Goal: Transaction & Acquisition: Purchase product/service

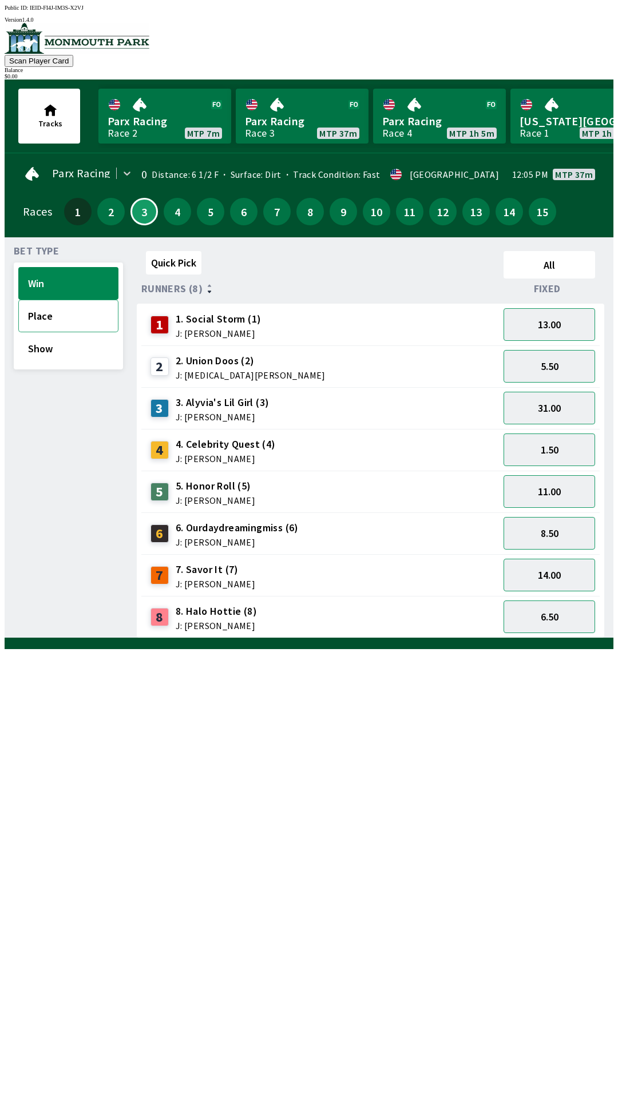
click at [43, 308] on button "Place" at bounding box center [68, 316] width 100 height 33
click at [35, 285] on button "Win" at bounding box center [68, 283] width 100 height 33
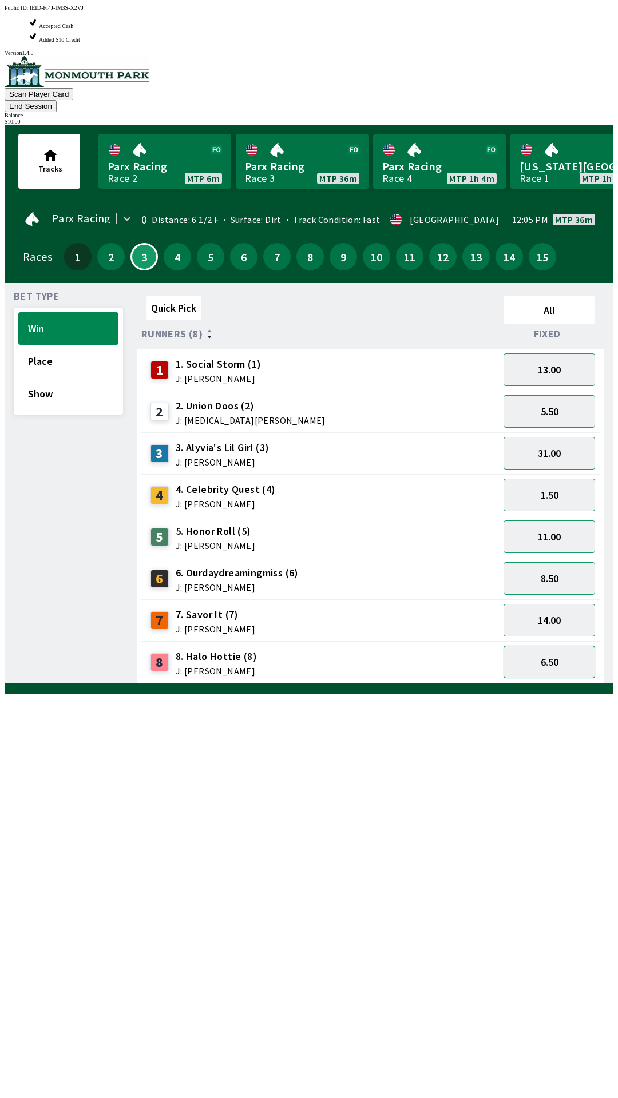
click at [553, 646] on button "6.50" at bounding box center [549, 662] width 92 height 33
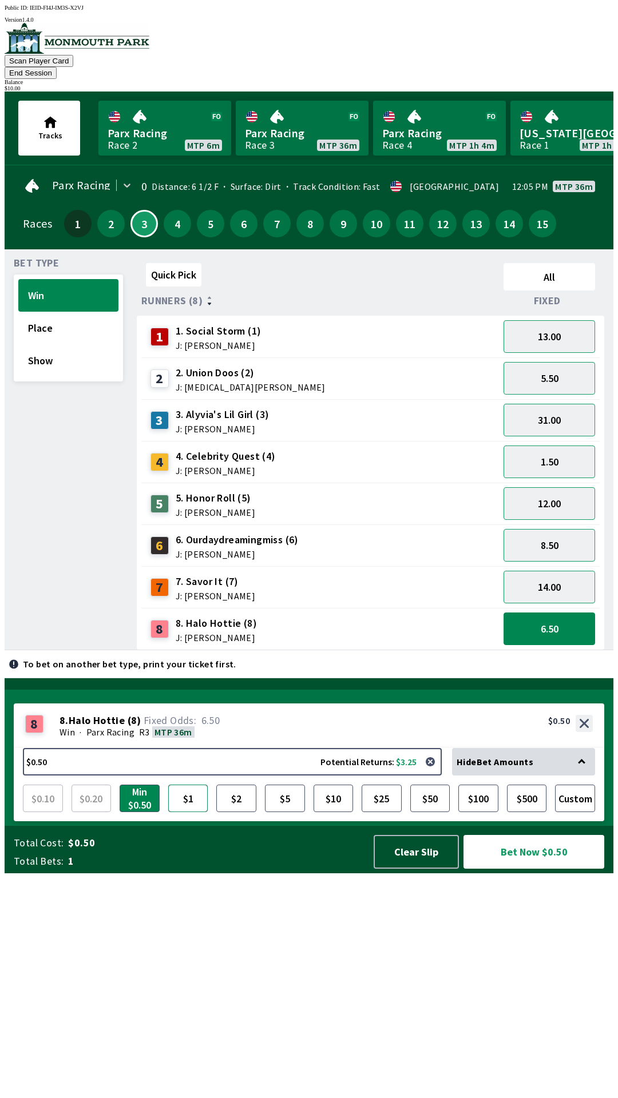
click at [196, 812] on button "$1" at bounding box center [188, 798] width 40 height 27
click at [535, 869] on button "Bet Now $1.00" at bounding box center [533, 852] width 141 height 34
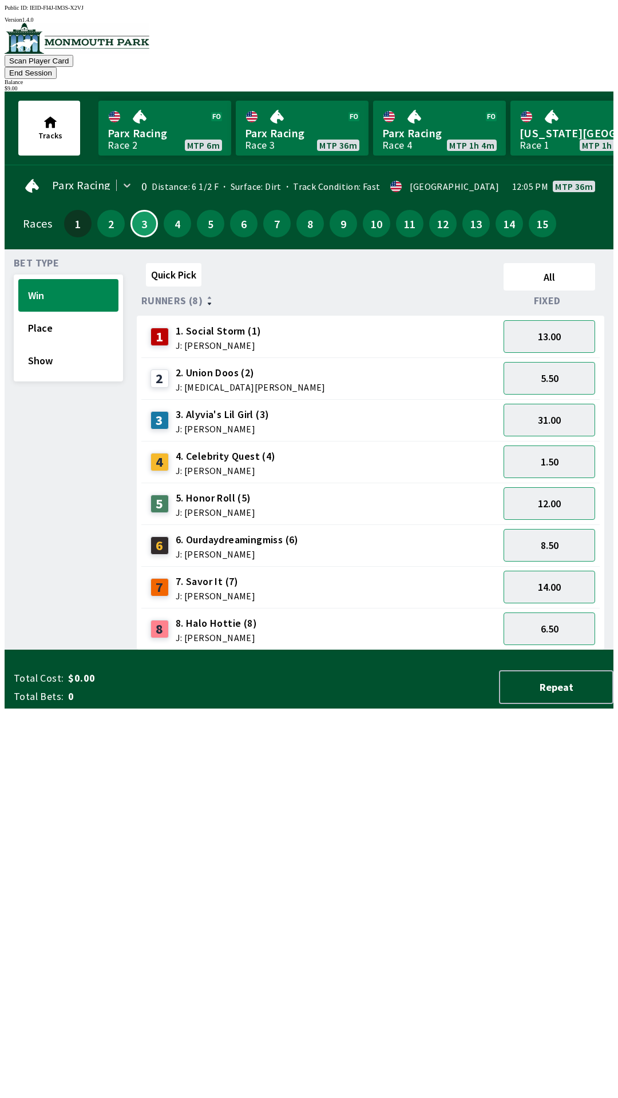
click at [391, 650] on div "Quick Pick All Runners (8) Fixed 1 1. Social Storm (1) J: Joezer [PERSON_NAME] …" at bounding box center [375, 455] width 477 height 392
click at [551, 448] on button "1.50" at bounding box center [549, 462] width 92 height 33
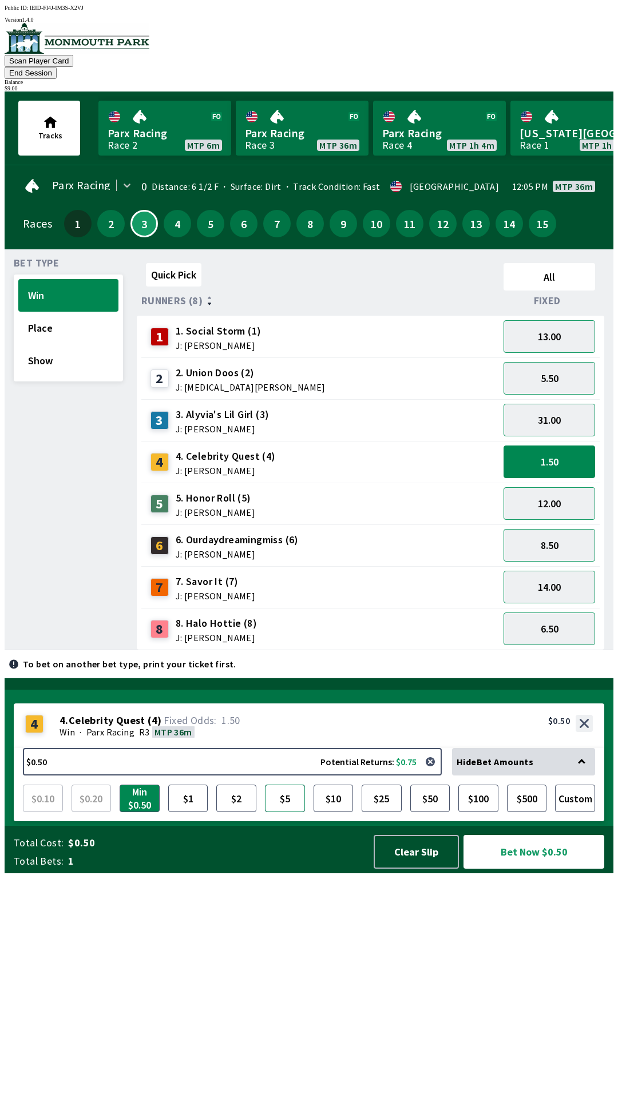
click at [288, 812] on button "$5" at bounding box center [285, 798] width 40 height 27
click at [530, 869] on button "Bet Now $5.00" at bounding box center [533, 852] width 141 height 34
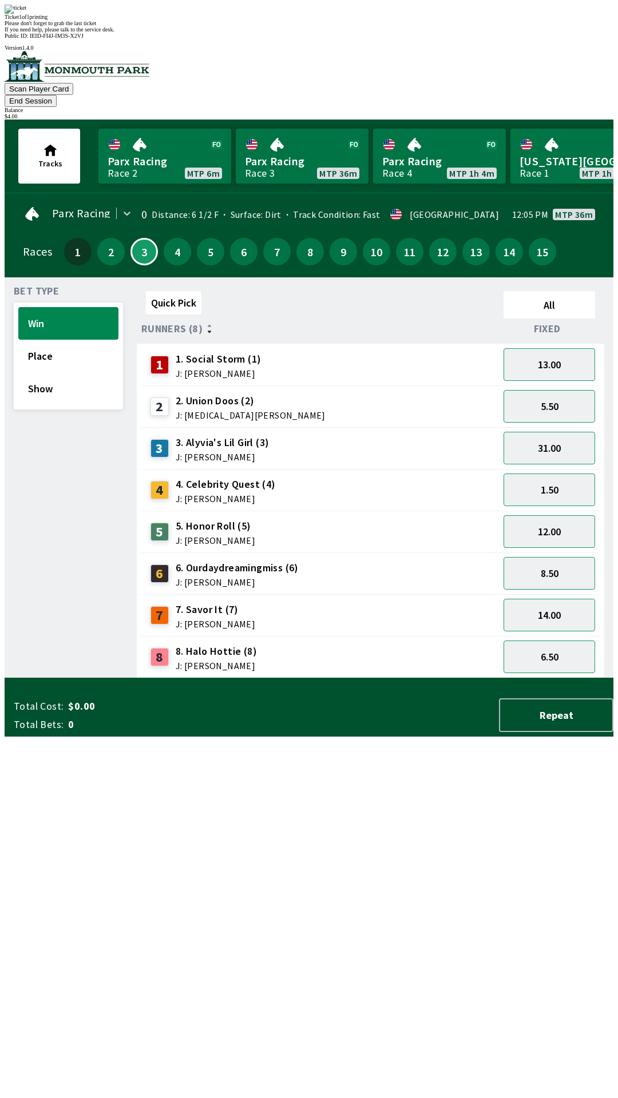
click at [337, 678] on div "Quick Pick All Runners (8) Fixed 1 1. Social Storm (1) J: Joezer [PERSON_NAME] …" at bounding box center [375, 483] width 477 height 392
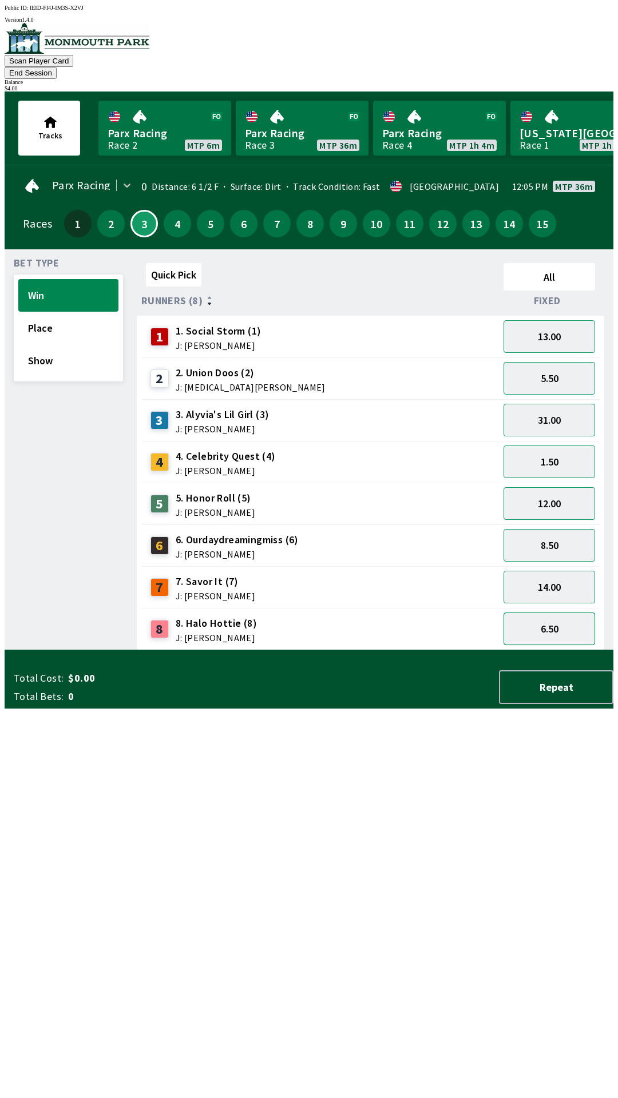
click at [558, 620] on button "6.50" at bounding box center [549, 629] width 92 height 33
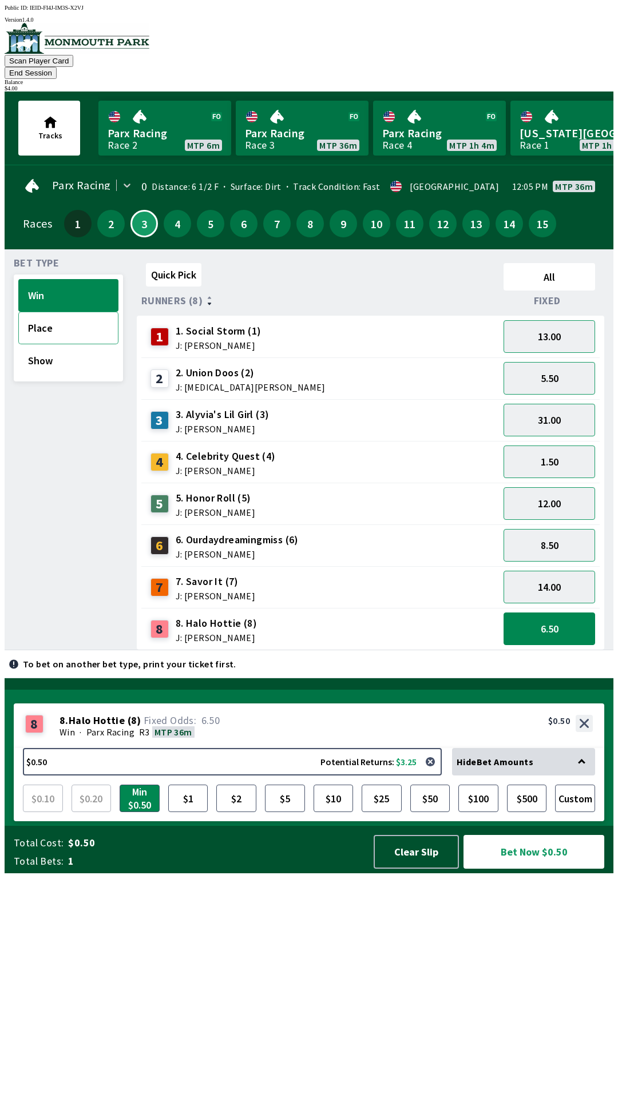
click at [49, 322] on button "Place" at bounding box center [68, 328] width 100 height 33
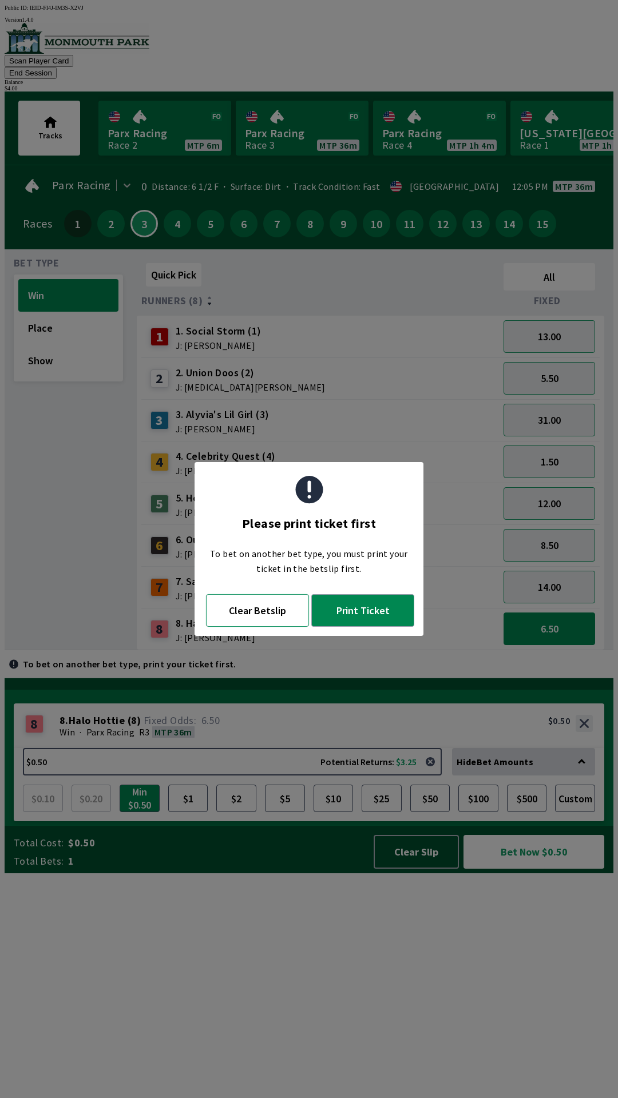
click at [279, 621] on button "Clear Betslip" at bounding box center [257, 610] width 103 height 33
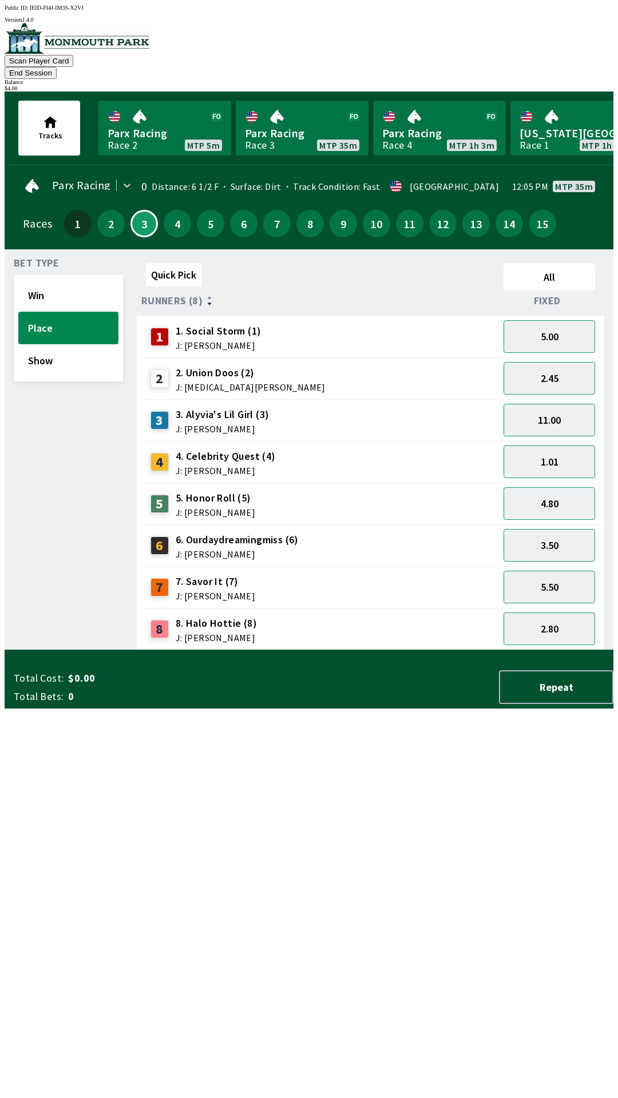
click at [57, 67] on button "End Session" at bounding box center [31, 73] width 52 height 12
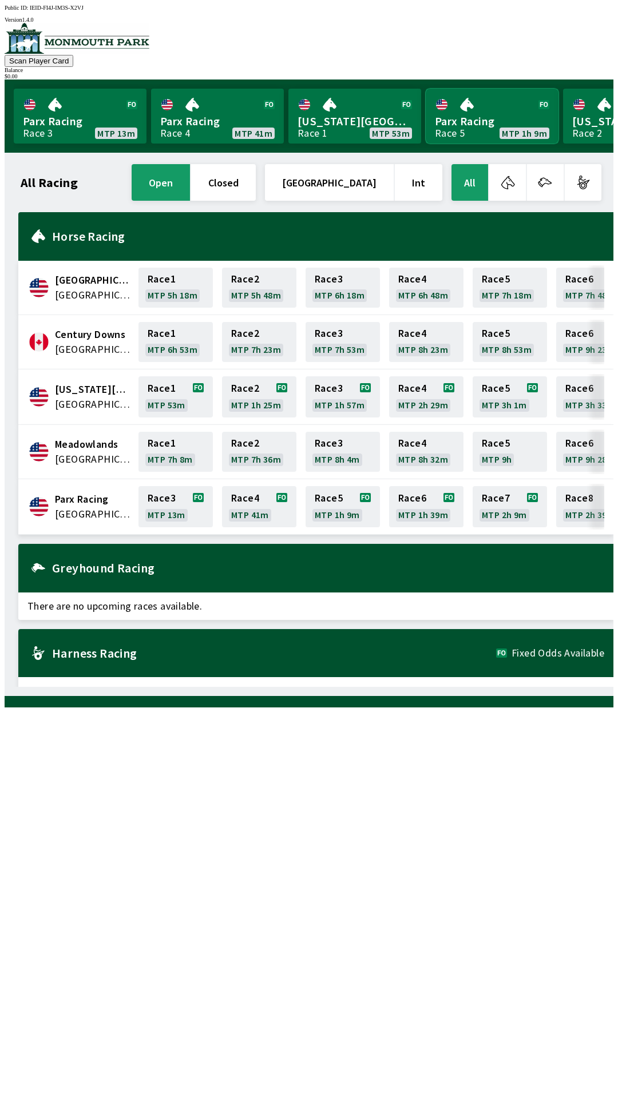
click at [482, 105] on link "Parx Racing Race 5 MTP 1h 9m" at bounding box center [492, 116] width 133 height 55
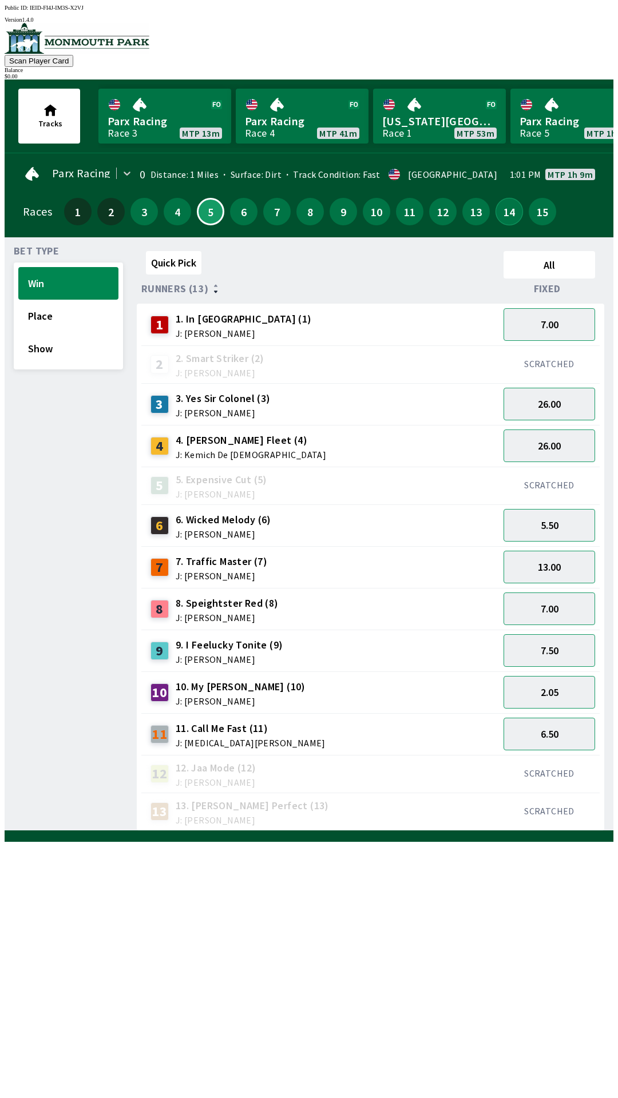
click at [498, 204] on button "14" at bounding box center [508, 211] width 27 height 27
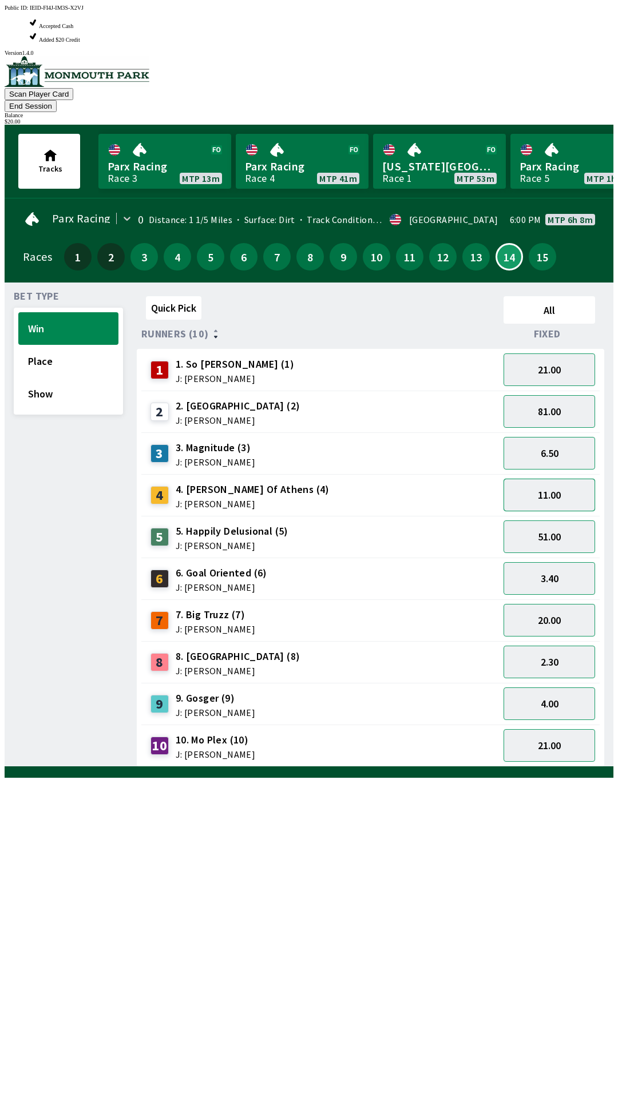
click at [555, 479] on button "11.00" at bounding box center [549, 495] width 92 height 33
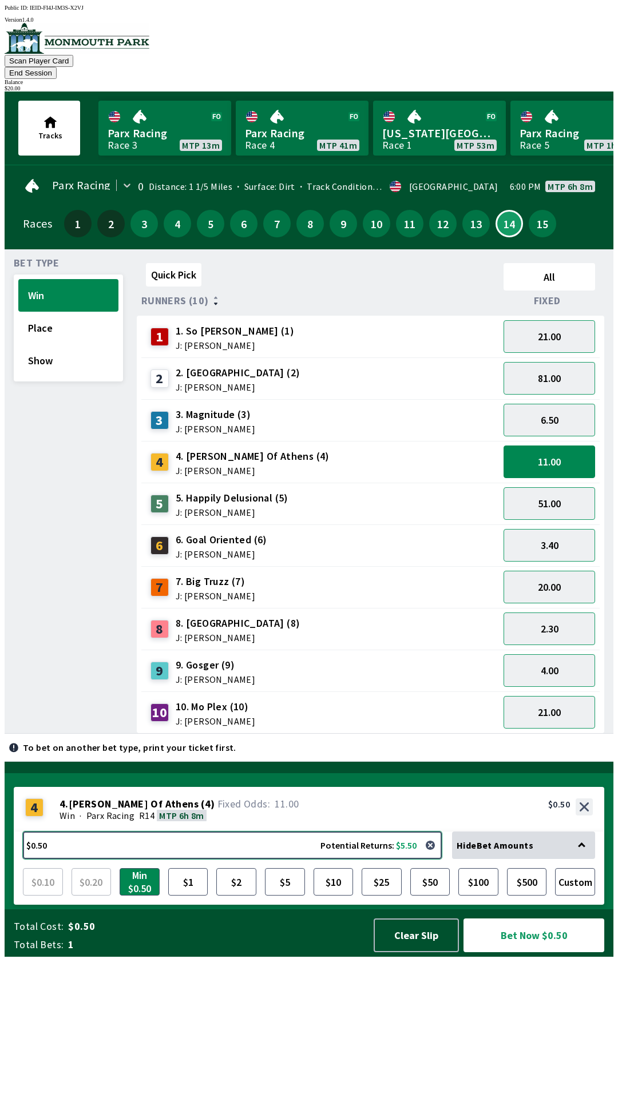
click at [358, 859] on button "$0.50 Potential Returns: $5.50" at bounding box center [232, 845] width 419 height 27
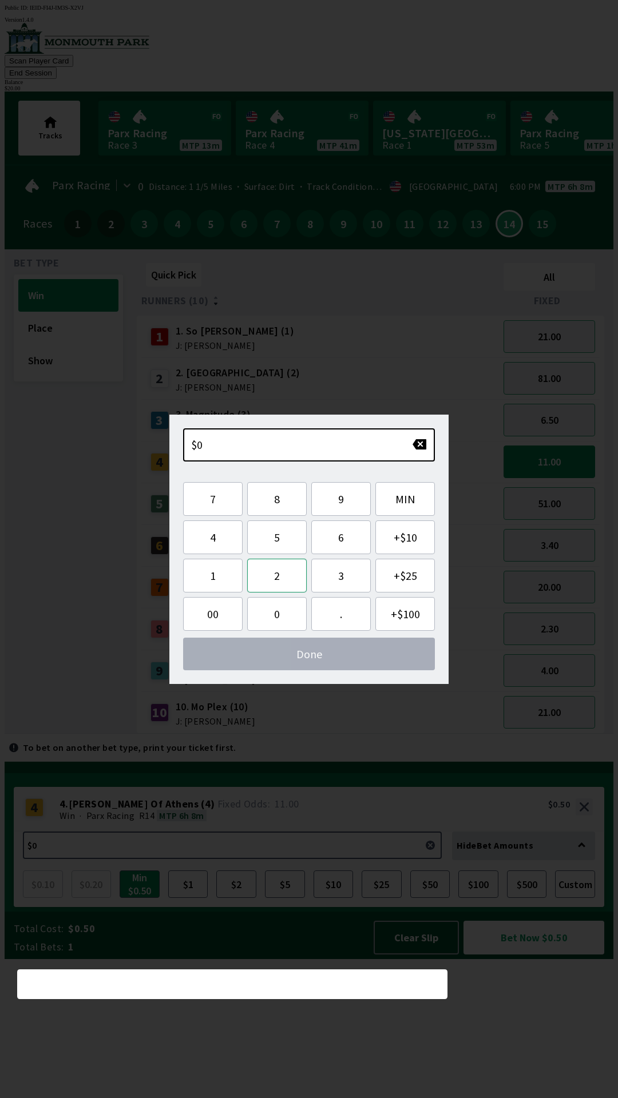
click at [286, 576] on button "2" at bounding box center [276, 576] width 59 height 34
click at [278, 613] on button "0" at bounding box center [276, 614] width 59 height 34
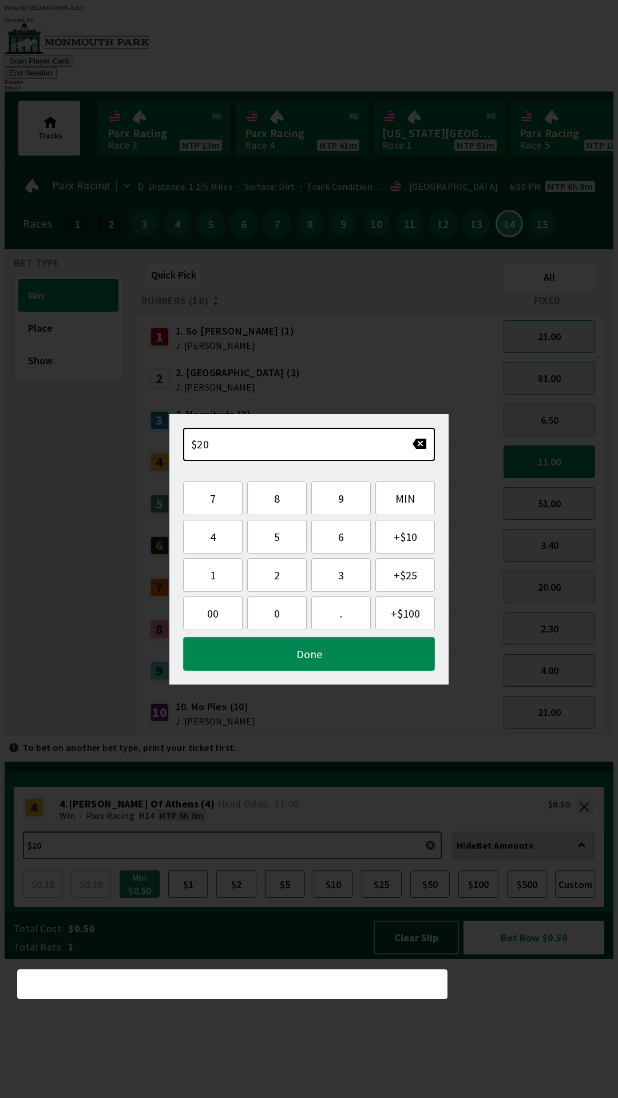
click at [328, 650] on button "Done" at bounding box center [309, 654] width 252 height 34
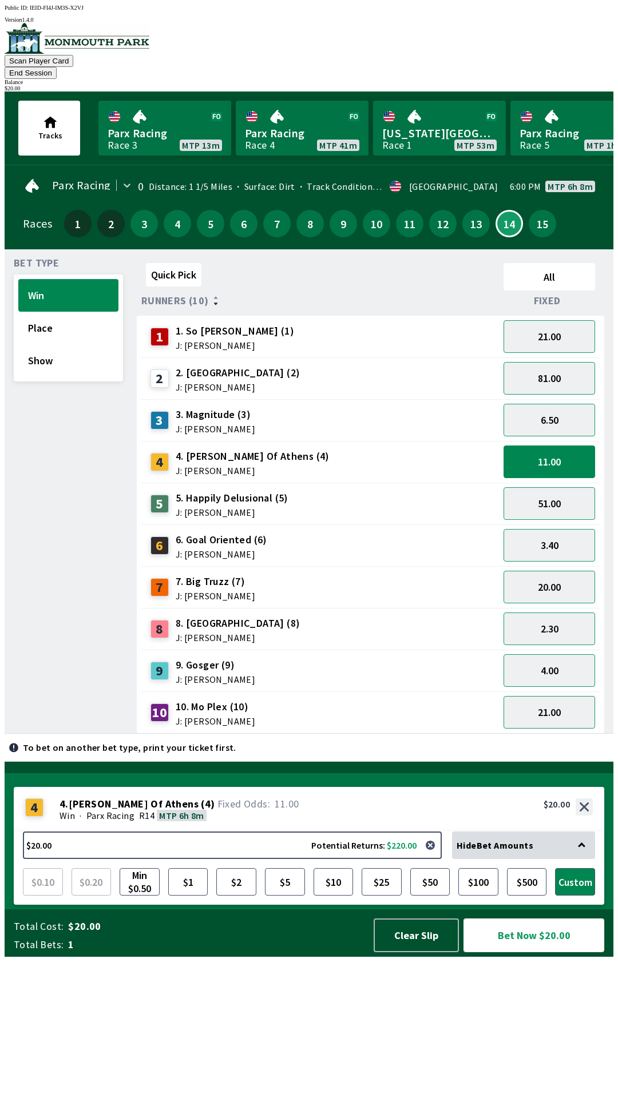
click at [520, 953] on button "Bet Now $20.00" at bounding box center [533, 936] width 141 height 34
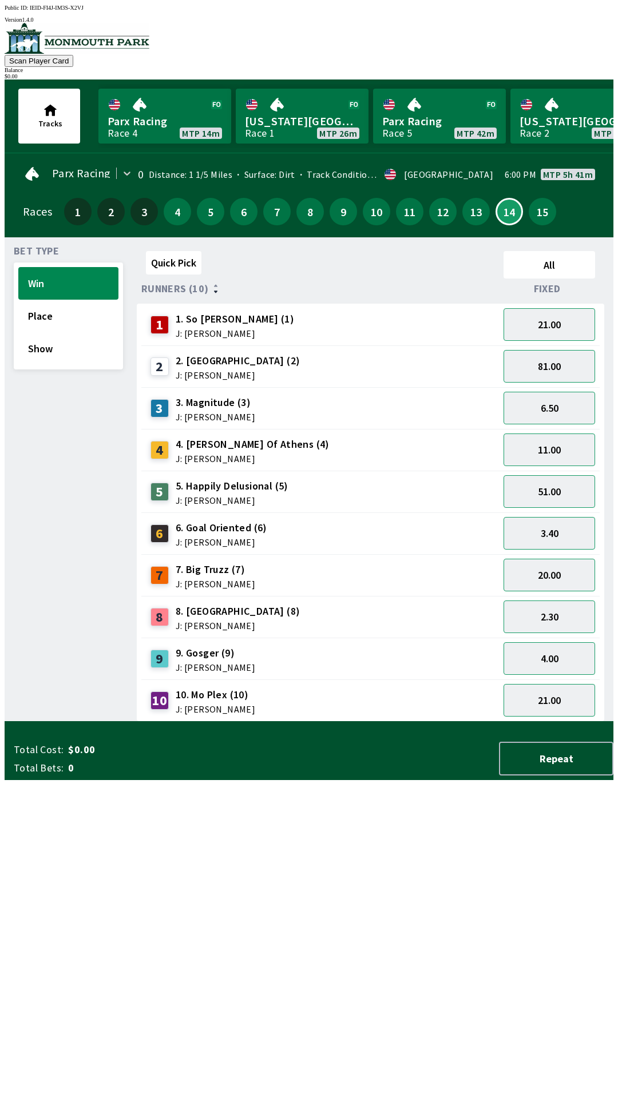
click at [180, 722] on div "Quick Pick All Runners (10) Fixed 1 1. So [PERSON_NAME] (1) J: [PERSON_NAME] 21…" at bounding box center [375, 484] width 477 height 475
click at [239, 212] on button "6" at bounding box center [243, 211] width 27 height 27
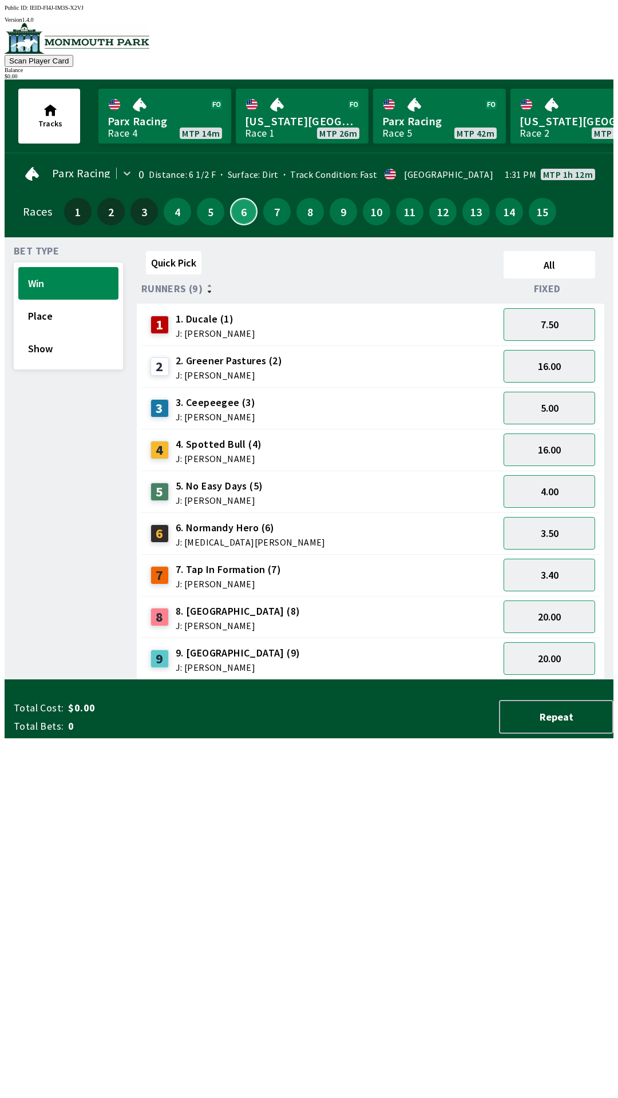
click at [241, 213] on button "6" at bounding box center [243, 211] width 27 height 27
click at [299, 215] on button "8" at bounding box center [309, 211] width 27 height 27
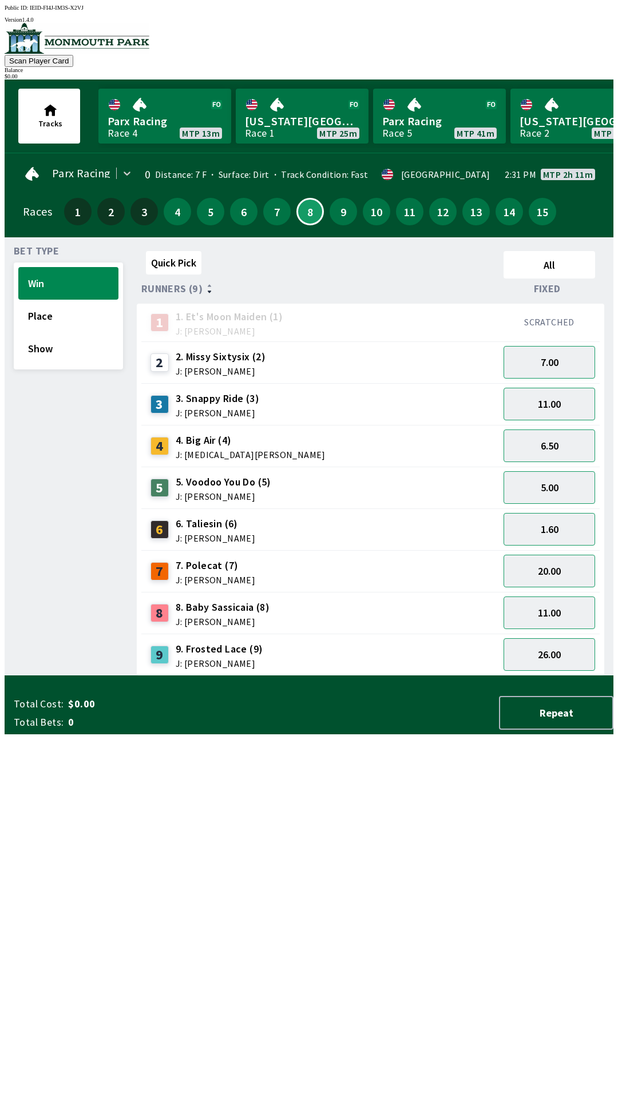
click at [347, 251] on div "Quick Pick" at bounding box center [320, 265] width 358 height 37
click at [349, 247] on div "Quick Pick" at bounding box center [320, 265] width 358 height 37
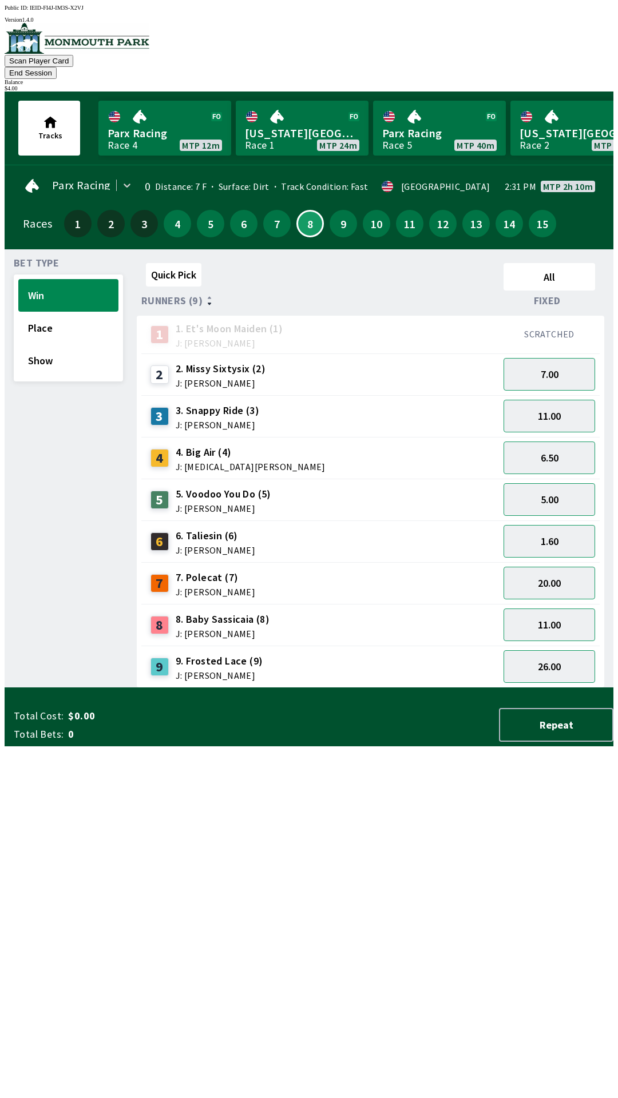
click at [402, 688] on div "Quick Pick All Runners (9) Fixed 1 1. Et's Moon Maiden (1) J: [PERSON_NAME] SCR…" at bounding box center [375, 474] width 477 height 430
click at [364, 688] on div "Quick Pick All Runners (9) Fixed 1 1. Et's Moon Maiden (1) J: [PERSON_NAME] SCR…" at bounding box center [375, 474] width 477 height 430
click at [546, 360] on button "7.00" at bounding box center [549, 374] width 92 height 33
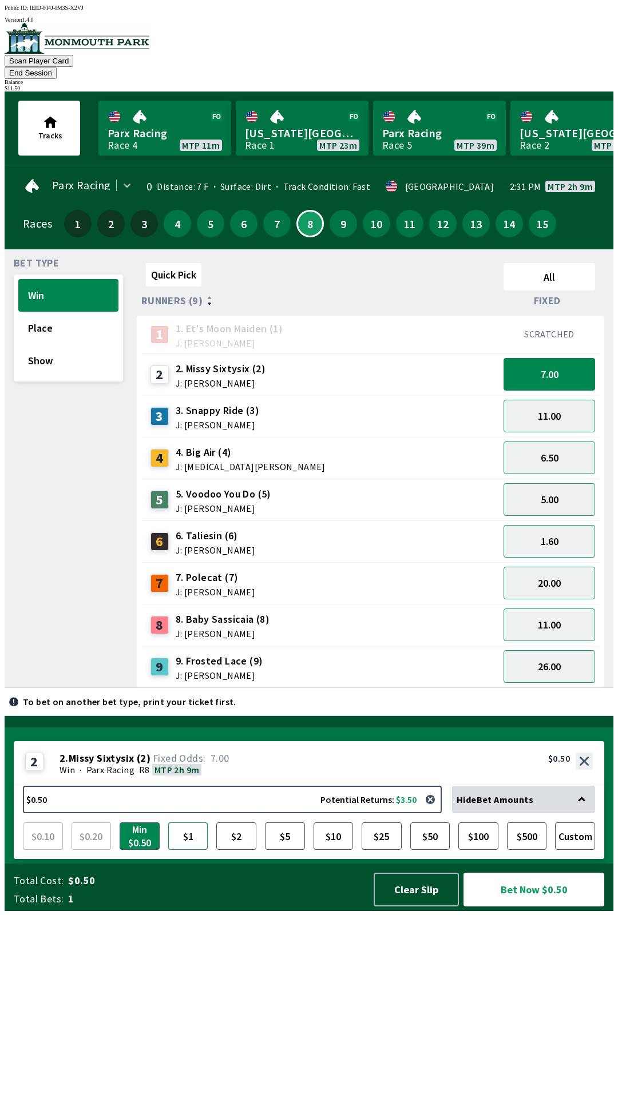
click at [187, 850] on button "$1" at bounding box center [188, 836] width 40 height 27
click at [528, 907] on button "Bet Now $1.00" at bounding box center [533, 890] width 141 height 34
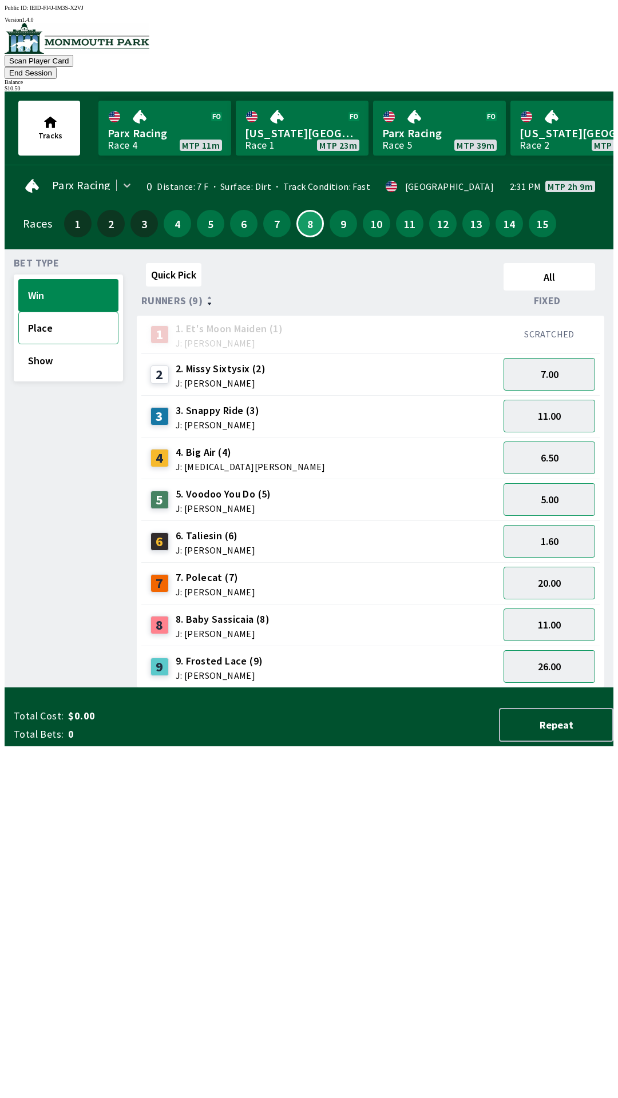
click at [57, 312] on button "Place" at bounding box center [68, 328] width 100 height 33
click at [550, 395] on div "4.60" at bounding box center [549, 416] width 101 height 42
click at [550, 368] on button "3.10" at bounding box center [549, 374] width 92 height 33
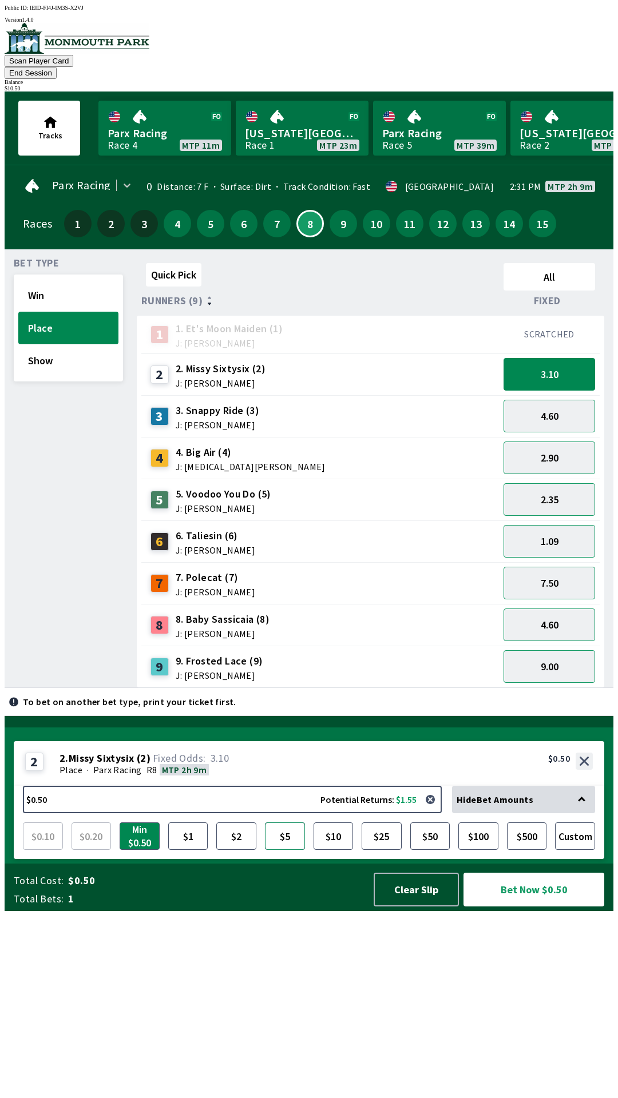
click at [288, 850] on button "$5" at bounding box center [285, 836] width 40 height 27
click at [519, 907] on button "Bet Now $5.00" at bounding box center [533, 890] width 141 height 34
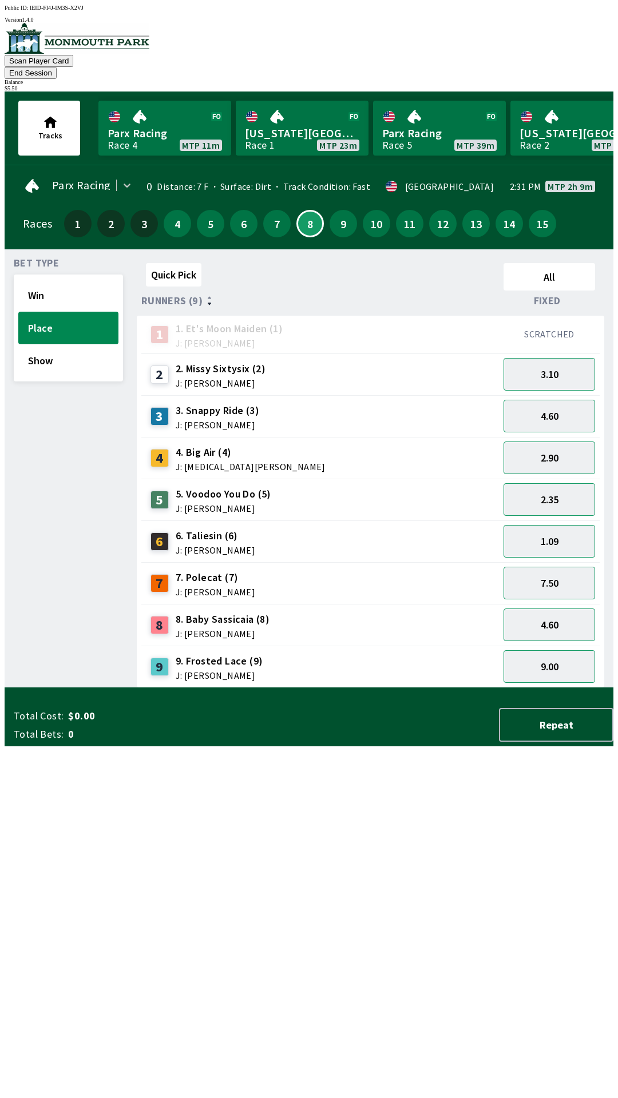
click at [350, 688] on div "Quick Pick All Runners (9) Fixed 1 1. Et's Moon Maiden (1) J: [PERSON_NAME] SCR…" at bounding box center [375, 474] width 477 height 430
click at [566, 359] on button "3.10" at bounding box center [549, 374] width 92 height 33
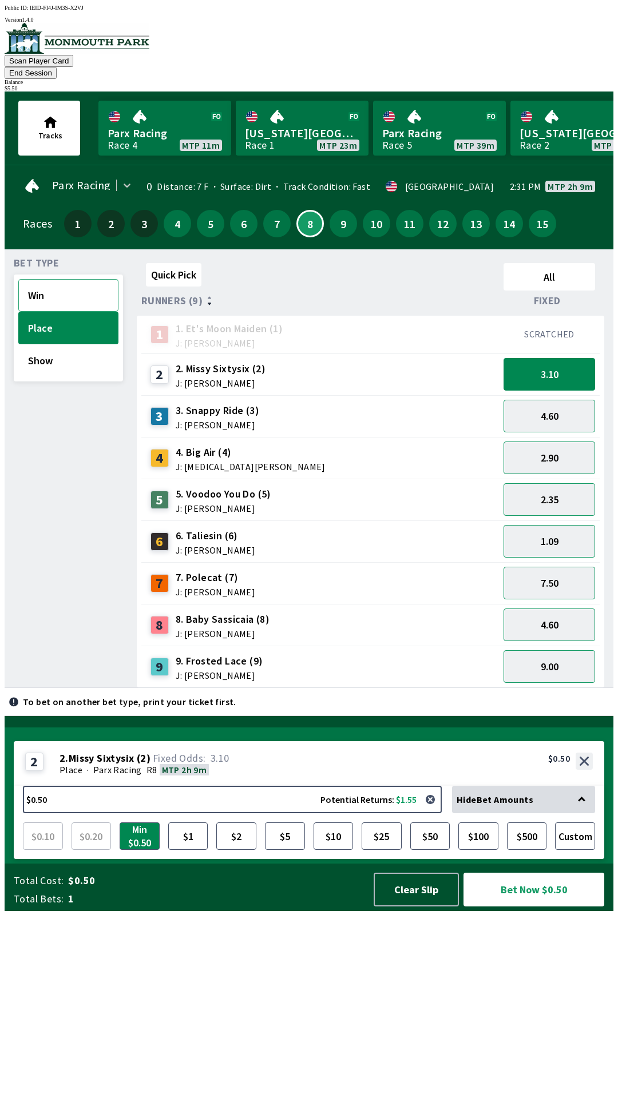
click at [45, 280] on button "Win" at bounding box center [68, 295] width 100 height 33
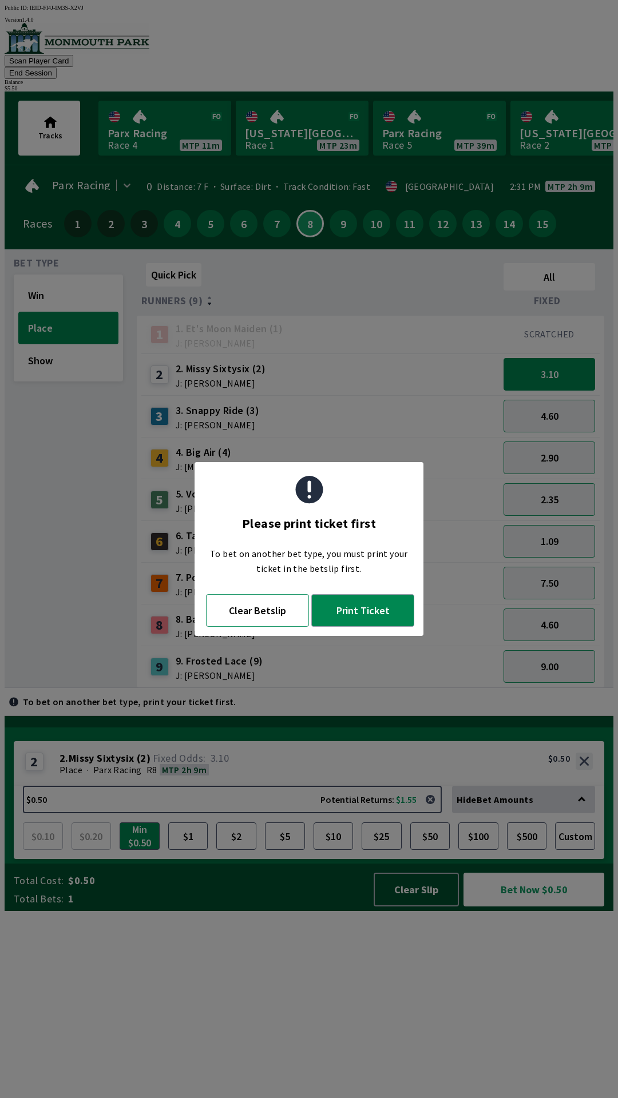
click at [287, 616] on button "Clear Betslip" at bounding box center [257, 610] width 103 height 33
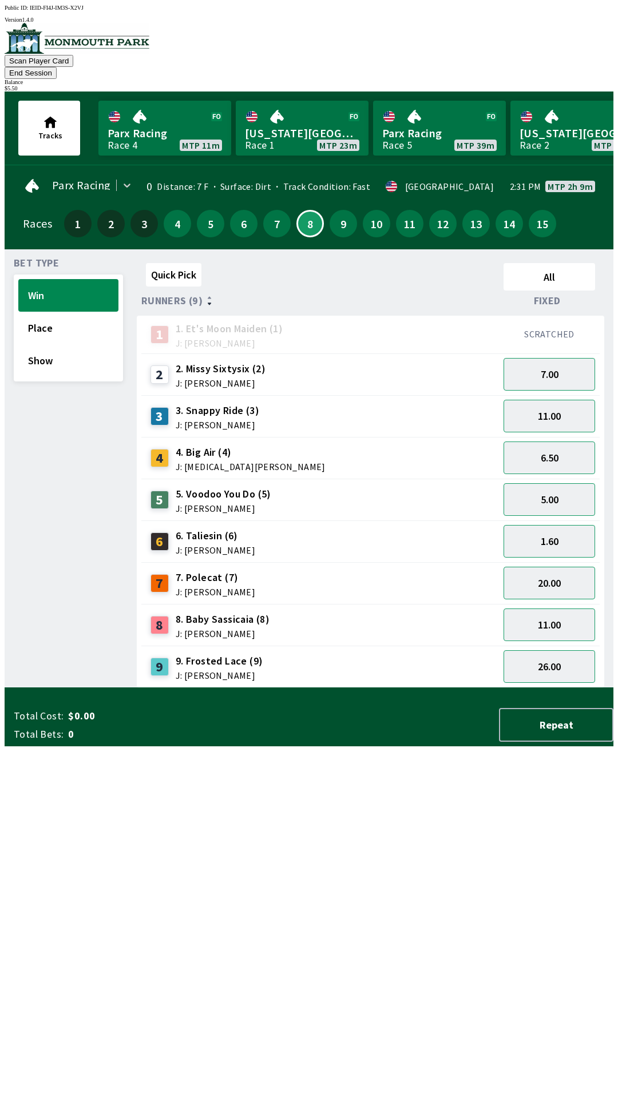
click at [536, 395] on div "11.00" at bounding box center [549, 416] width 101 height 42
click at [551, 368] on button "7.00" at bounding box center [549, 374] width 92 height 33
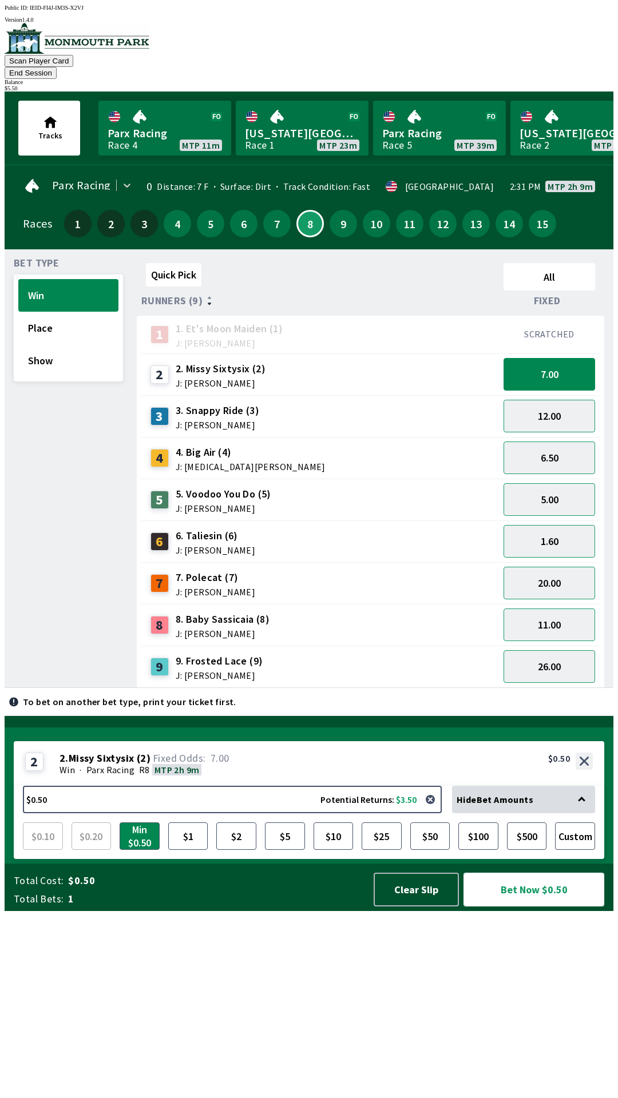
click at [521, 907] on button "Bet Now $0.50" at bounding box center [533, 890] width 141 height 34
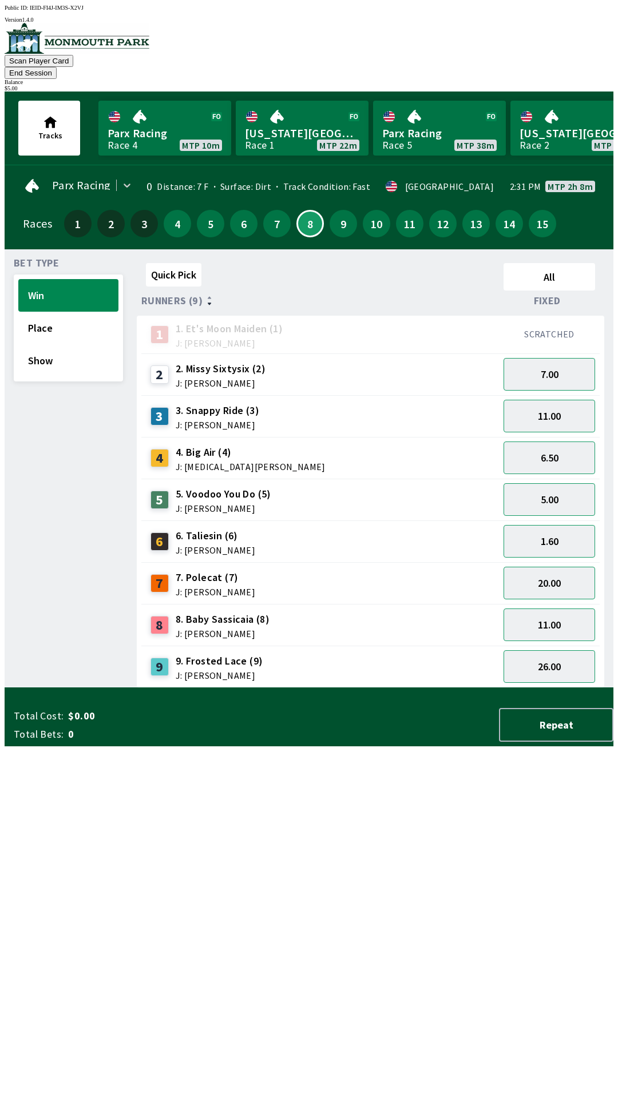
click at [352, 688] on div "Quick Pick All Runners (9) Fixed 1 1. Et's Moon Maiden (1) J: [PERSON_NAME] SCR…" at bounding box center [375, 474] width 477 height 430
click at [57, 67] on button "End Session" at bounding box center [31, 73] width 52 height 12
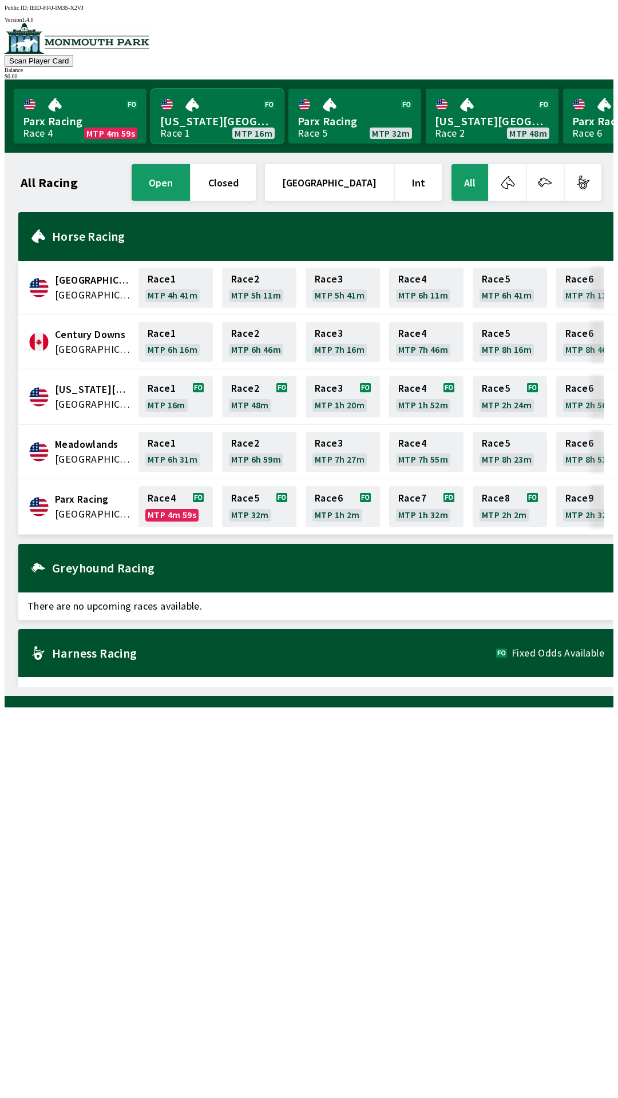
click at [195, 134] on link "[US_STATE] Park Race 1 MTP 16m" at bounding box center [217, 116] width 133 height 55
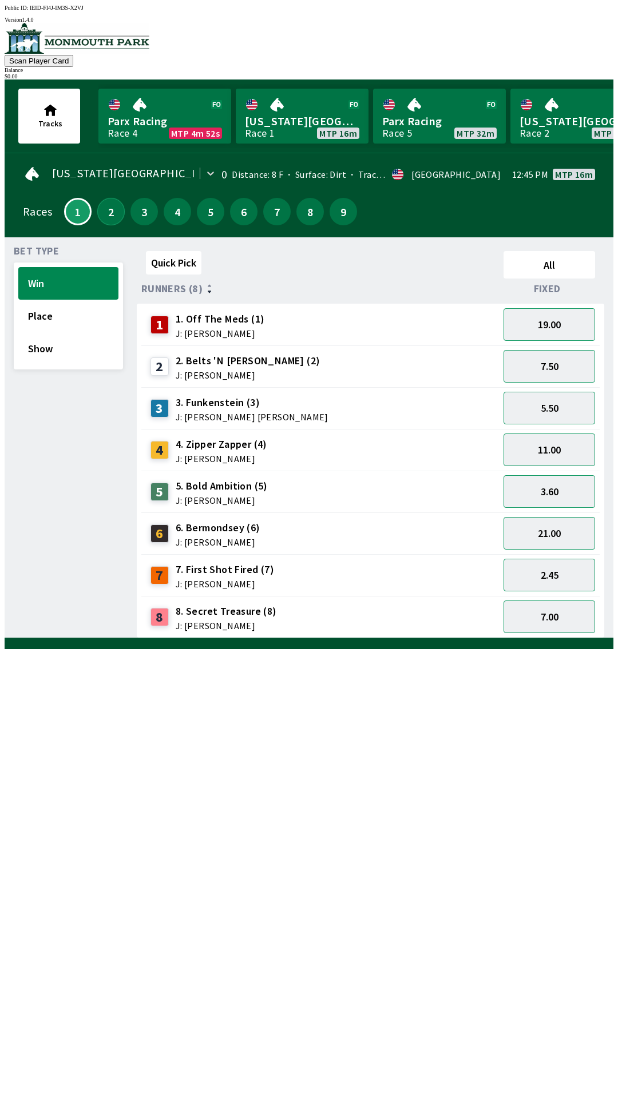
click at [111, 214] on button "2" at bounding box center [110, 211] width 27 height 27
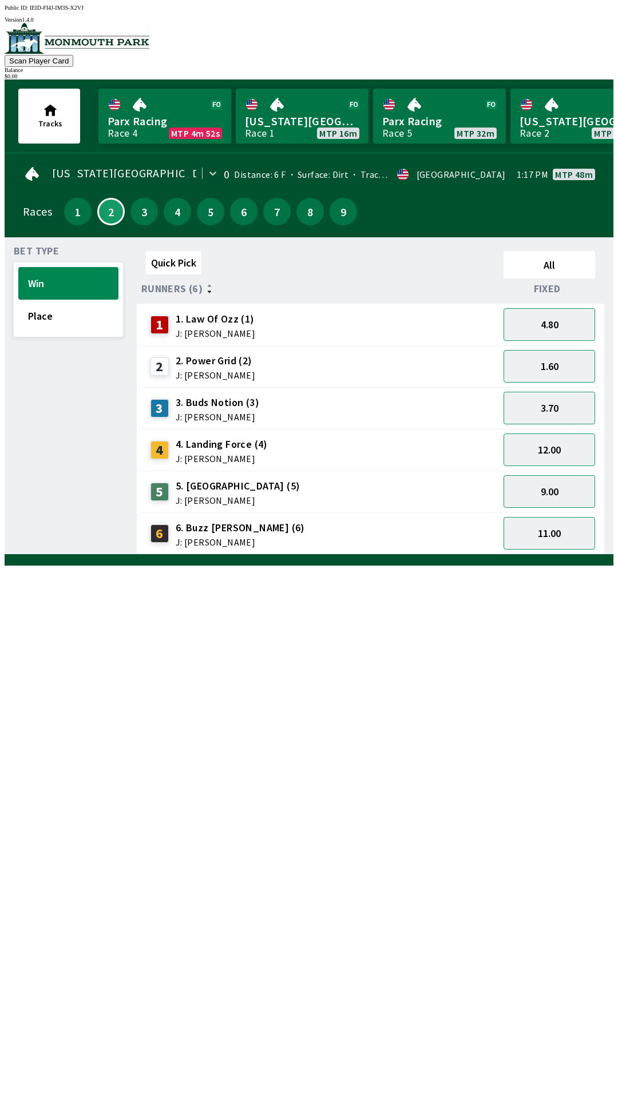
click at [125, 237] on div "Bet Type Win Place Quick Pick All Runners (6) Fixed 1 1. Law Of Ozz (1) J: [PER…" at bounding box center [314, 396] width 600 height 318
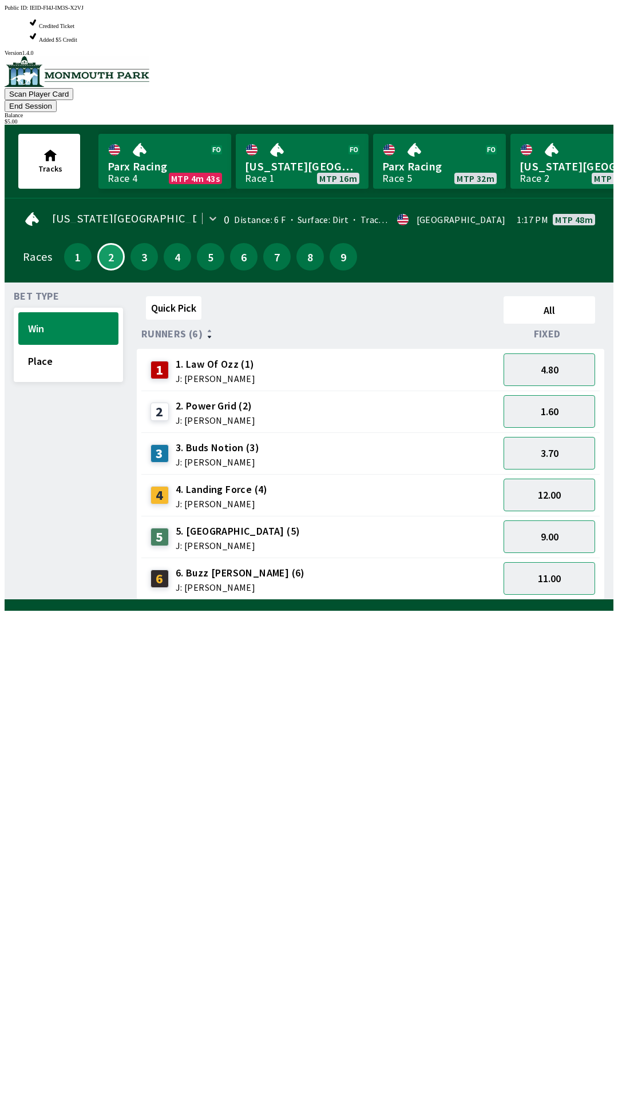
click at [346, 600] on div "Quick Pick All Runners (6) Fixed 1 1. Law Of Ozz (1) J: [PERSON_NAME] 4.80 2 2.…" at bounding box center [375, 446] width 477 height 308
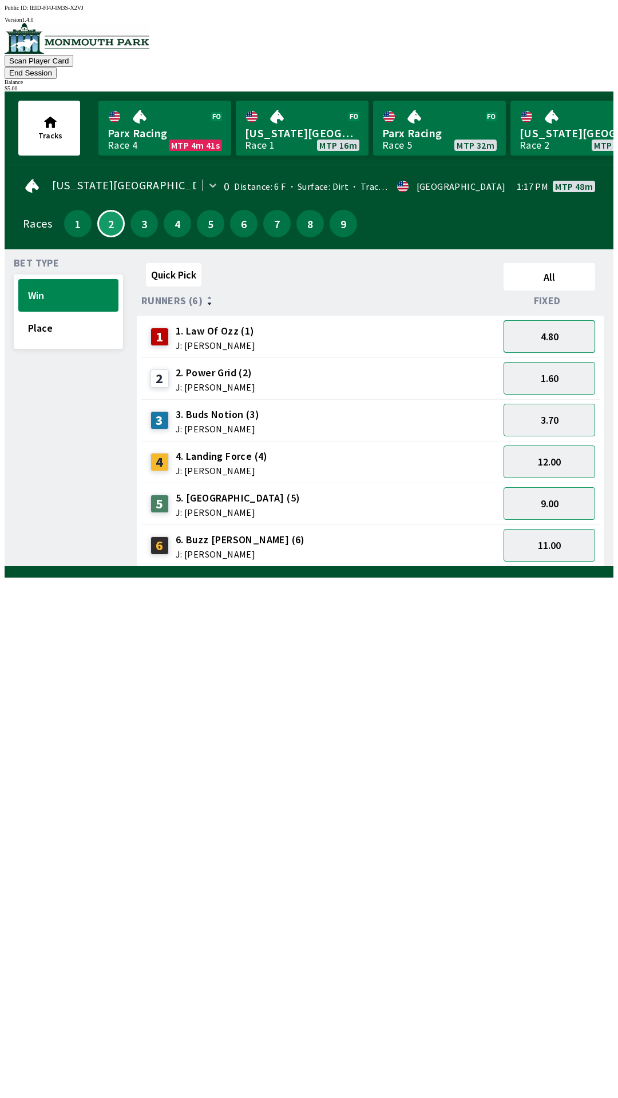
click at [544, 328] on button "4.80" at bounding box center [549, 336] width 92 height 33
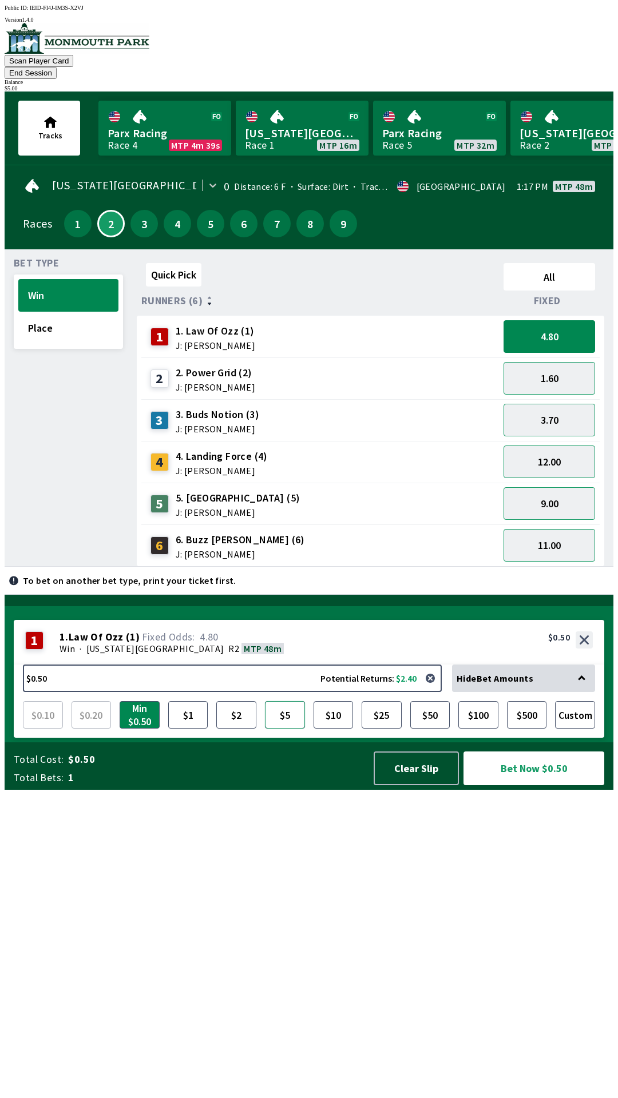
click at [282, 729] on button "$5" at bounding box center [285, 714] width 40 height 27
click at [542, 785] on button "Bet Now $5.00" at bounding box center [533, 769] width 141 height 34
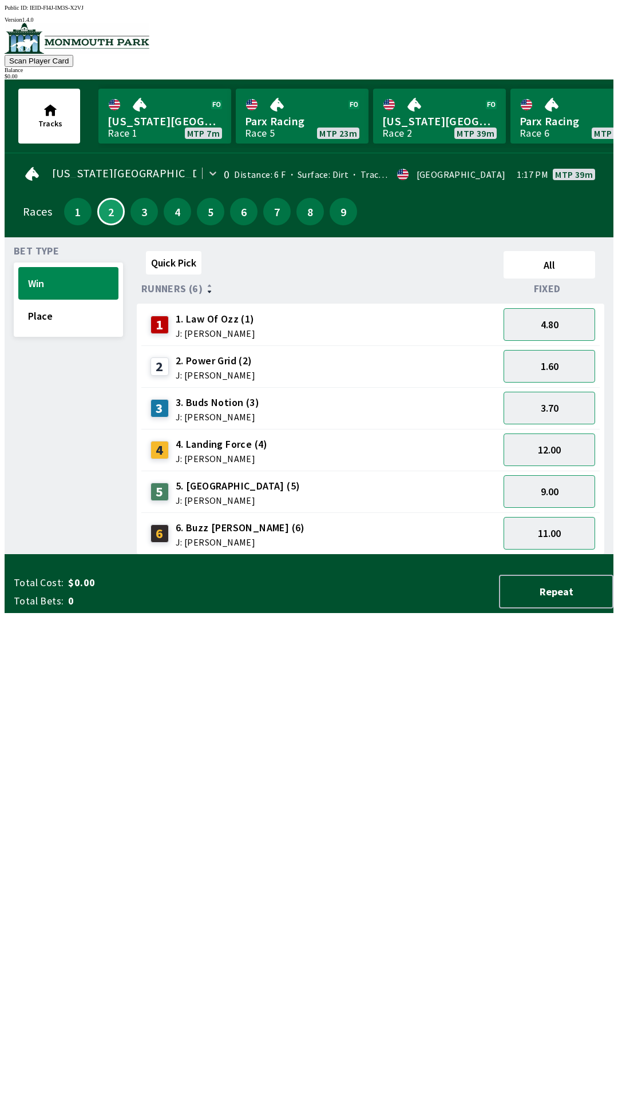
click at [283, 555] on div "Quick Pick All Runners (6) Fixed 1 1. Law Of Ozz (1) J: [PERSON_NAME] 4.80 2 2.…" at bounding box center [375, 401] width 477 height 308
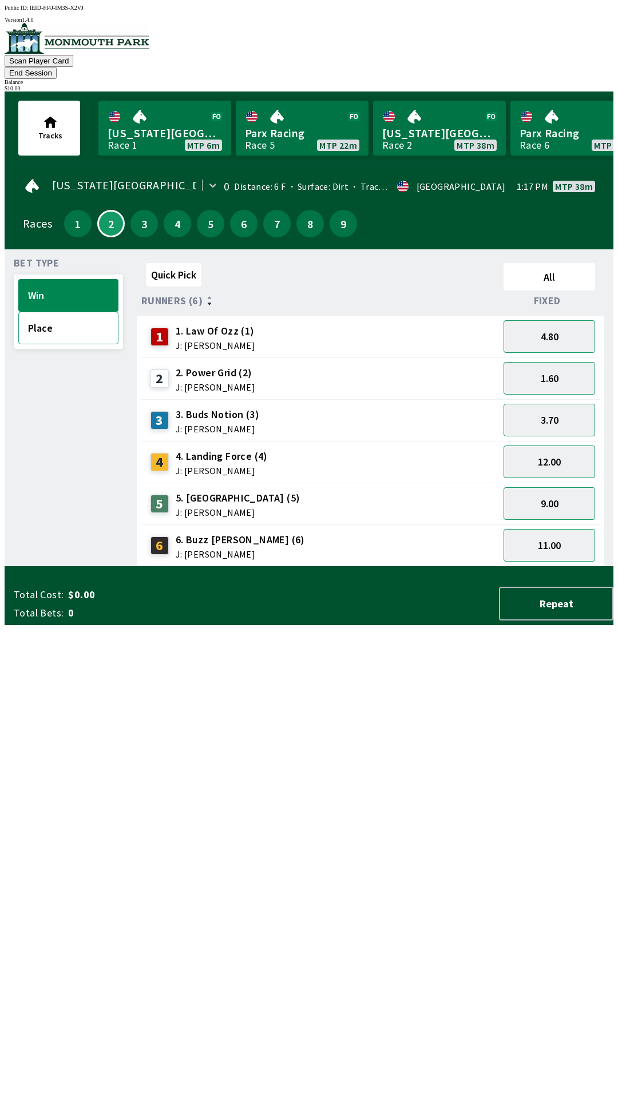
click at [67, 316] on button "Place" at bounding box center [68, 328] width 100 height 33
click at [543, 331] on button "2.15" at bounding box center [549, 336] width 92 height 33
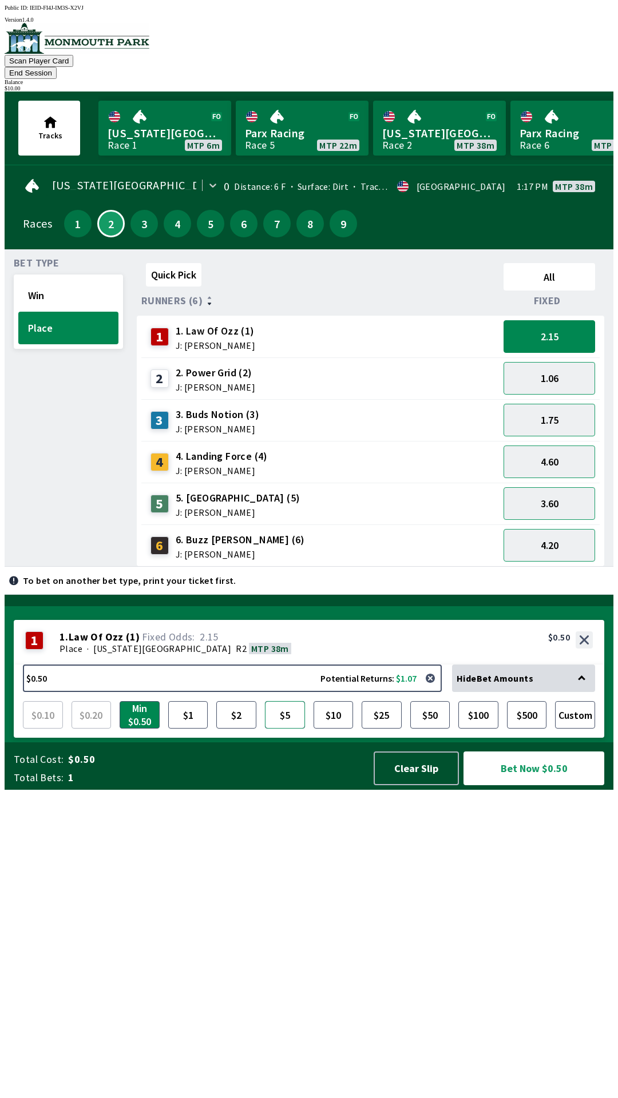
click at [279, 729] on button "$5" at bounding box center [285, 714] width 40 height 27
click at [527, 785] on button "Bet Now $5.00" at bounding box center [533, 769] width 141 height 34
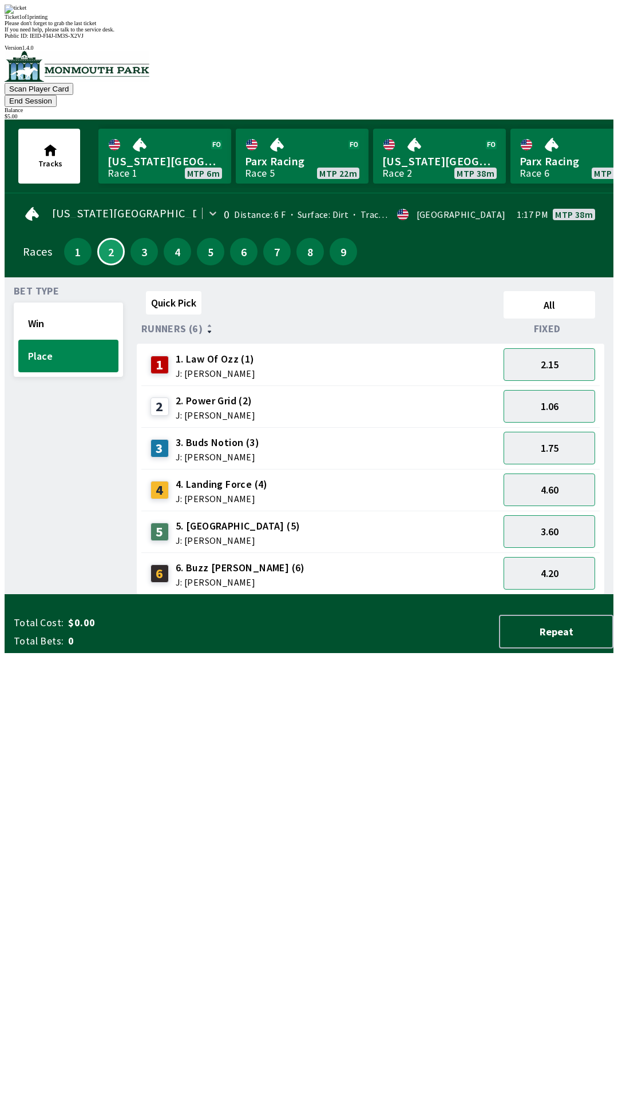
click at [328, 595] on div "Quick Pick All Runners (6) Fixed 1 1. Law Of Ozz (1) J: [PERSON_NAME] 2.15 2 2.…" at bounding box center [375, 441] width 477 height 308
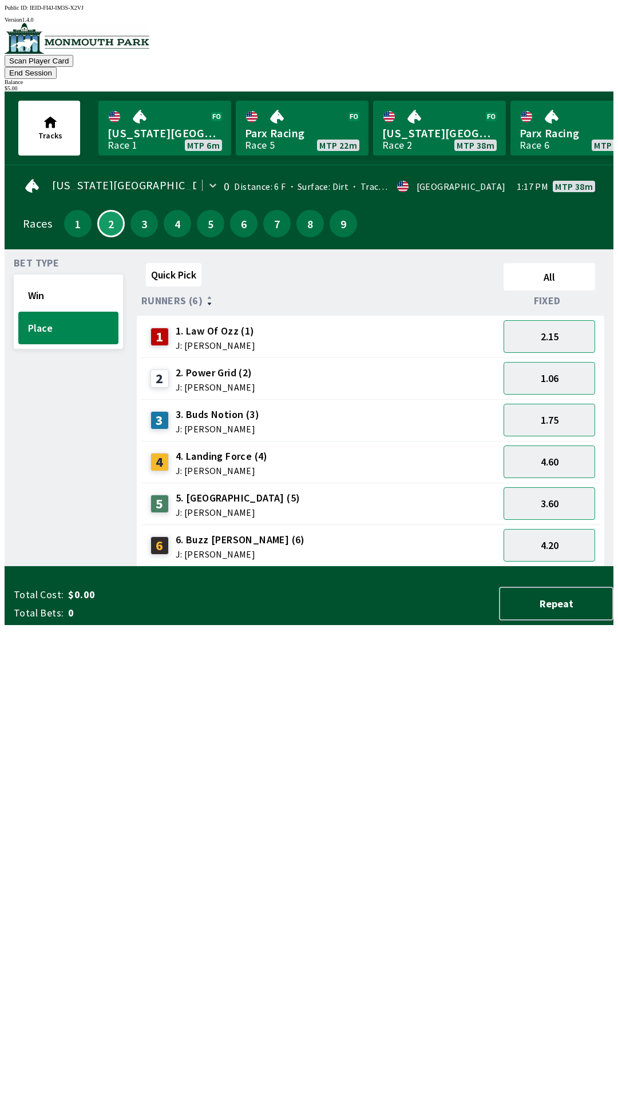
click at [57, 67] on button "End Session" at bounding box center [31, 73] width 52 height 12
click at [481, 92] on div "Tracks [US_STATE] Park Race 1 MTP 6m Parx Racing Race 5 MTP 22m [US_STATE] Park…" at bounding box center [314, 128] width 600 height 73
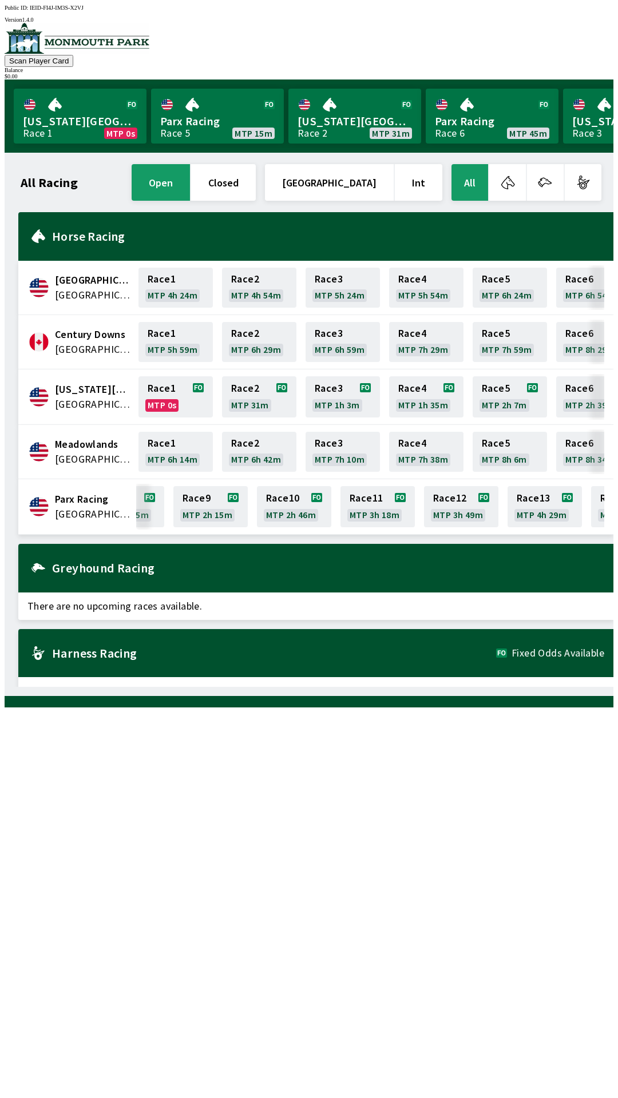
scroll to position [0, 437]
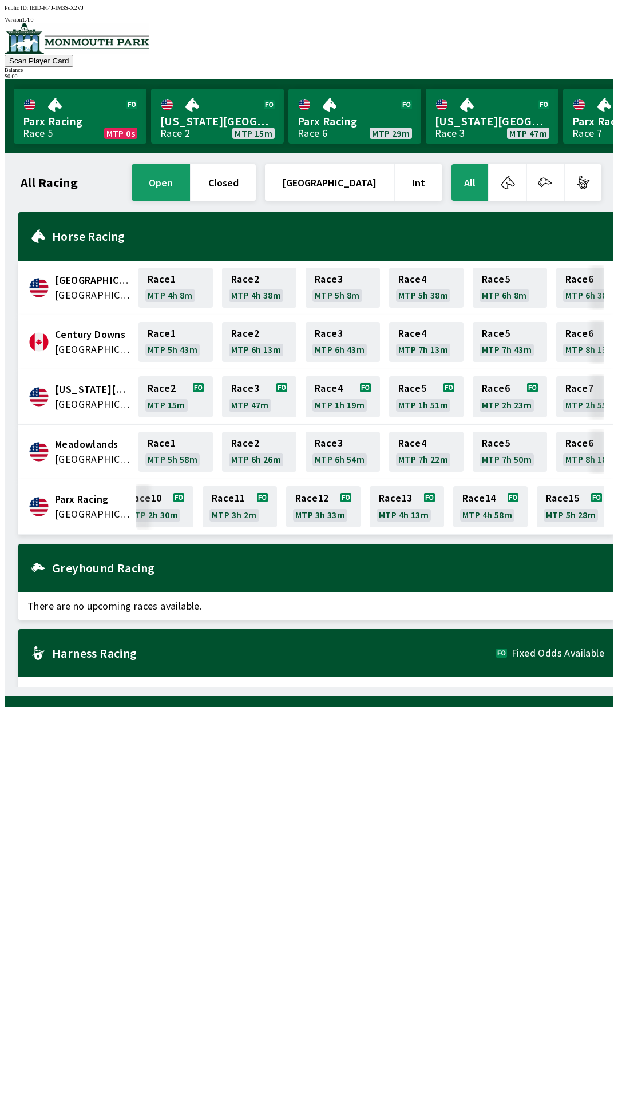
click at [94, 397] on span "[GEOGRAPHIC_DATA]" at bounding box center [93, 404] width 77 height 15
click at [85, 403] on span "[GEOGRAPHIC_DATA]" at bounding box center [93, 404] width 77 height 15
click at [173, 122] on link "[US_STATE] Park Race 2 MTP 14m" at bounding box center [217, 116] width 133 height 55
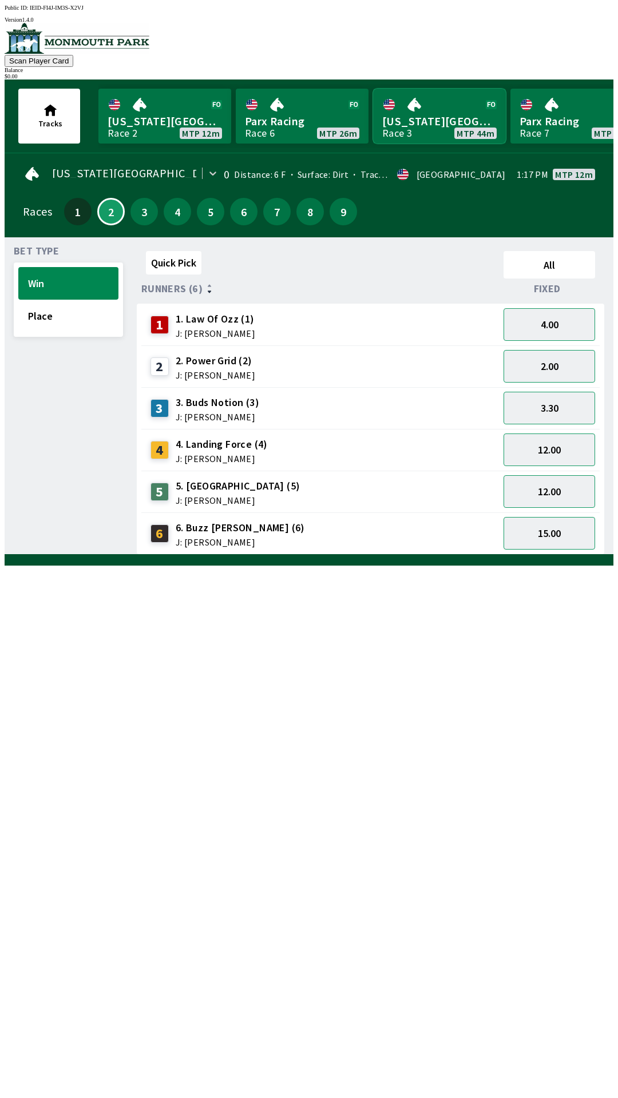
click at [416, 118] on link "[US_STATE] Park Race 3 MTP 44m" at bounding box center [439, 116] width 133 height 55
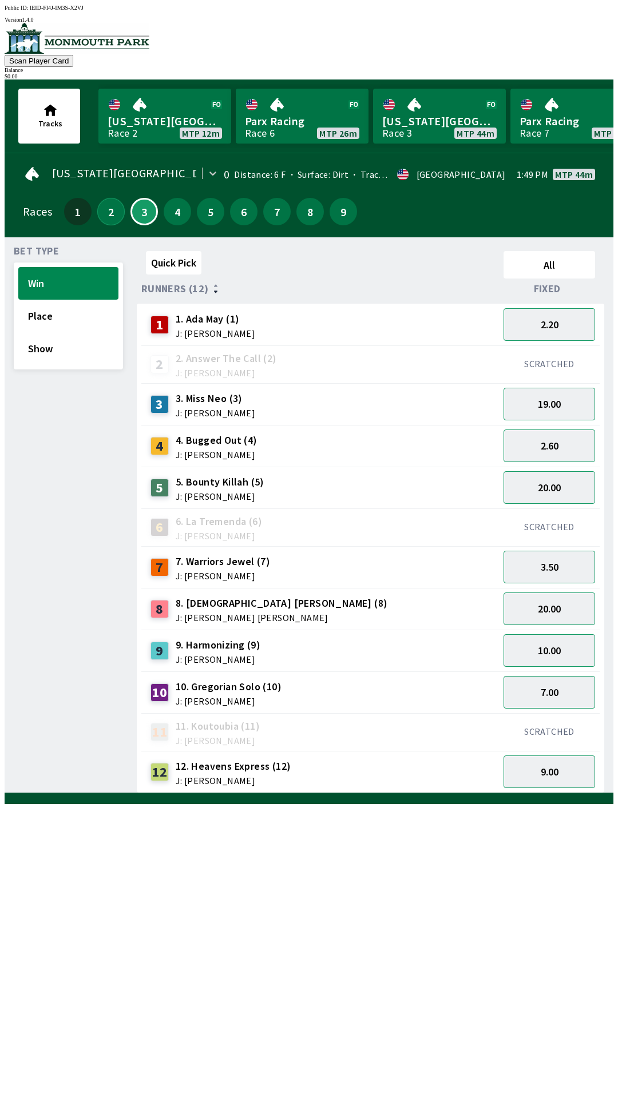
click at [108, 203] on button "2" at bounding box center [110, 211] width 27 height 27
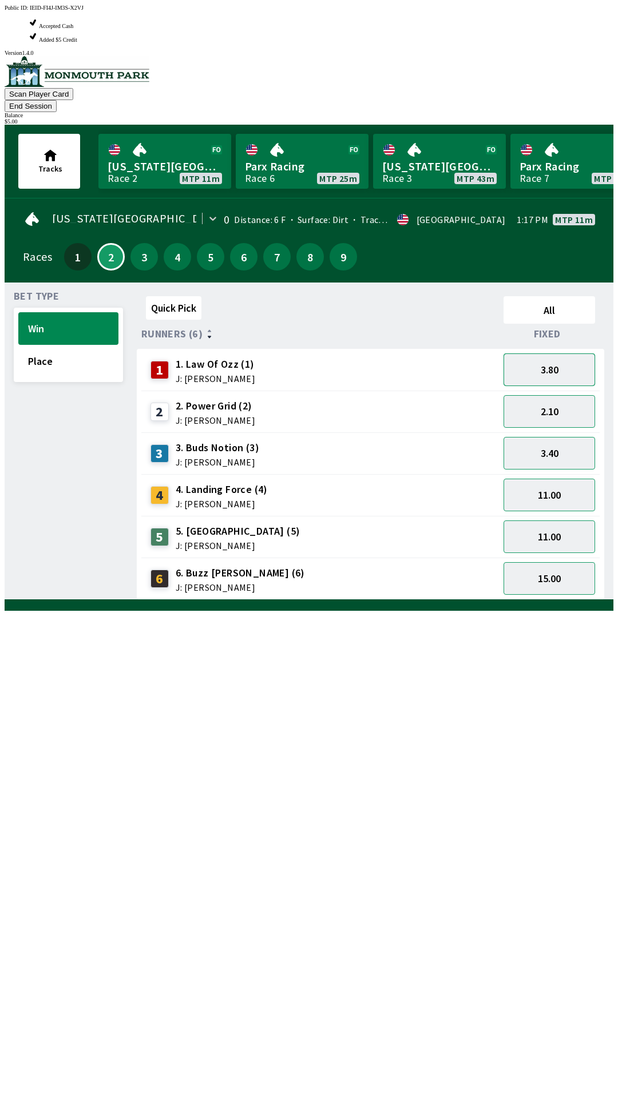
click at [547, 354] on button "3.80" at bounding box center [549, 370] width 92 height 33
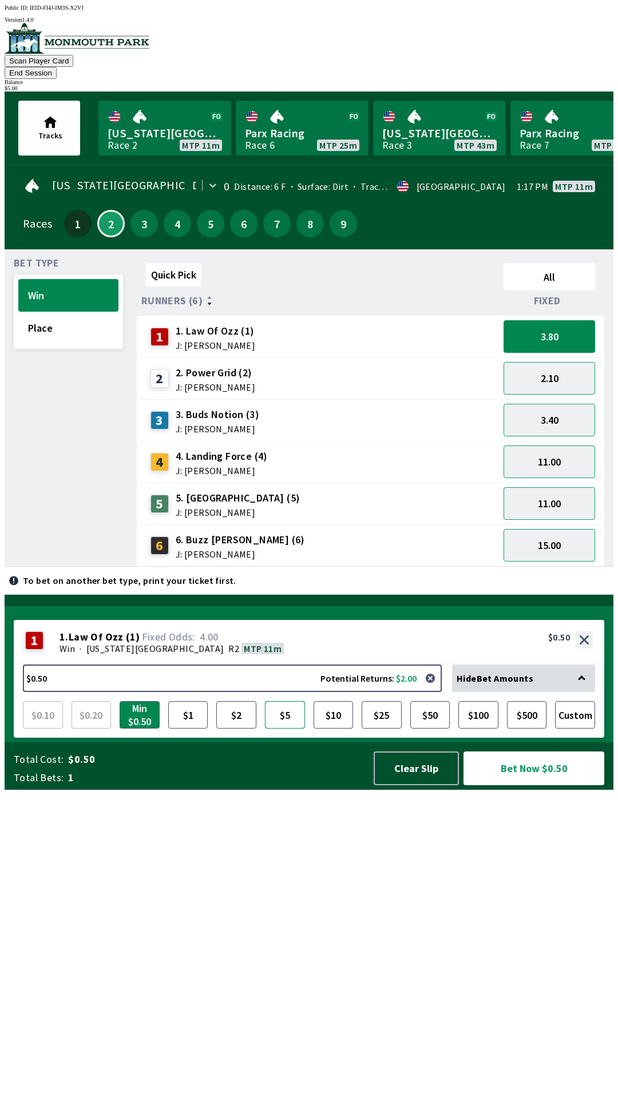
click at [292, 729] on button "$5" at bounding box center [285, 714] width 40 height 27
click at [538, 785] on button "Bet Now $5.00" at bounding box center [533, 769] width 141 height 34
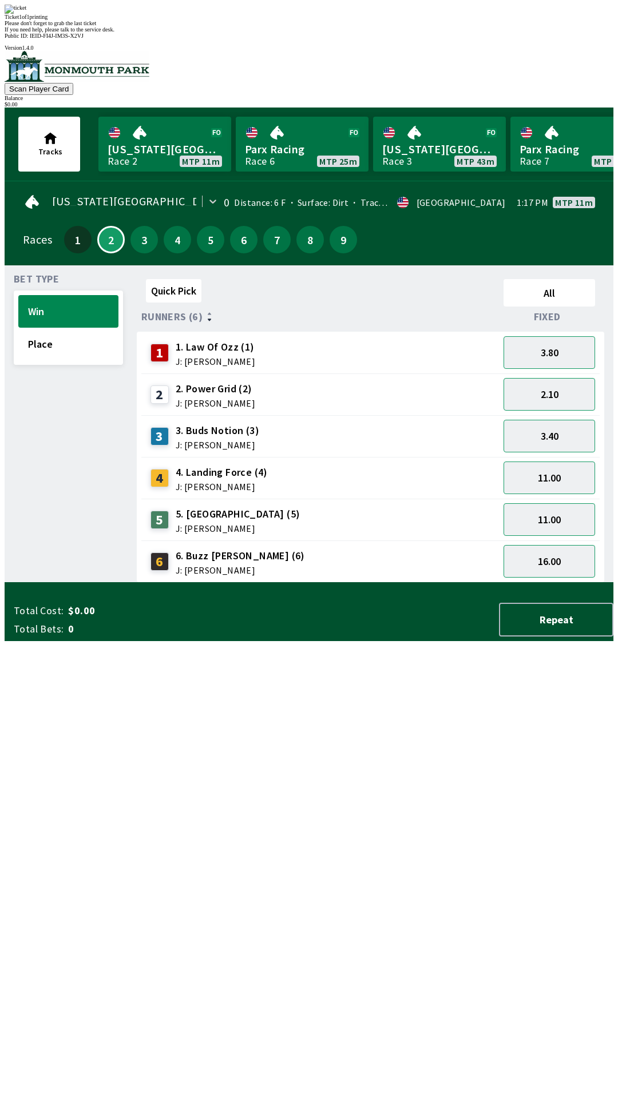
click at [327, 33] on div "Ticket 1 of 1 printing Please don't forget to grab the last ticket If you need …" at bounding box center [309, 19] width 609 height 28
